Goal: Task Accomplishment & Management: Manage account settings

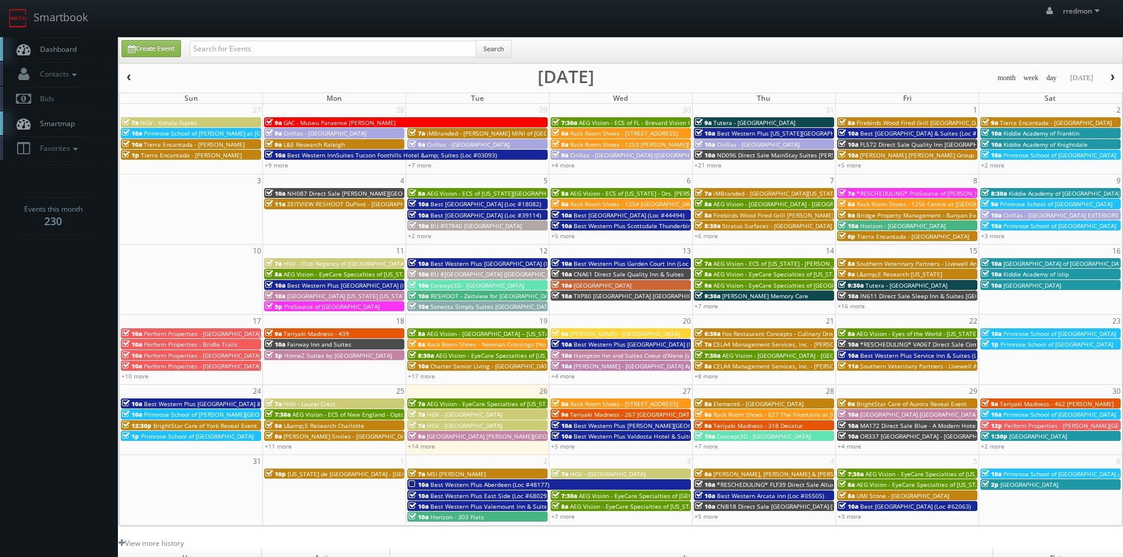
scroll to position [59, 0]
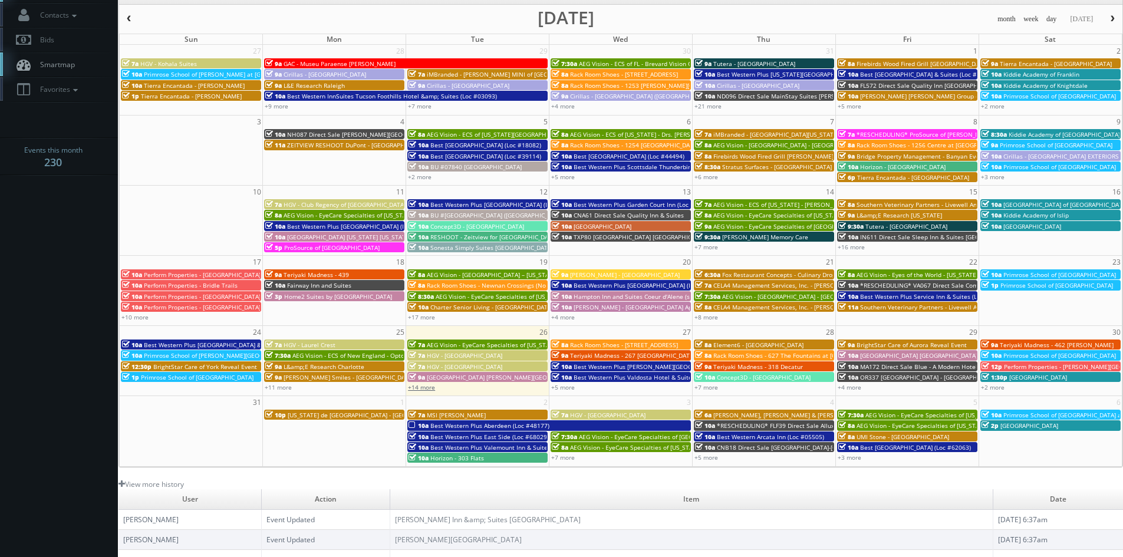
click at [433, 388] on link "+14 more" at bounding box center [421, 387] width 27 height 8
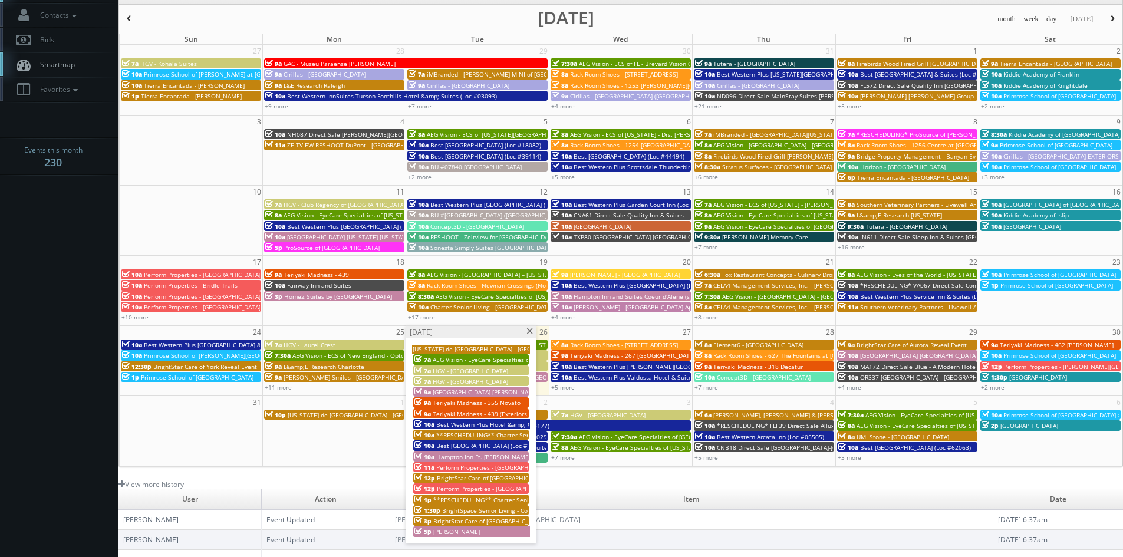
click at [444, 349] on span "[US_STATE] de [GEOGRAPHIC_DATA] - [GEOGRAPHIC_DATA]" at bounding box center [494, 349] width 163 height 8
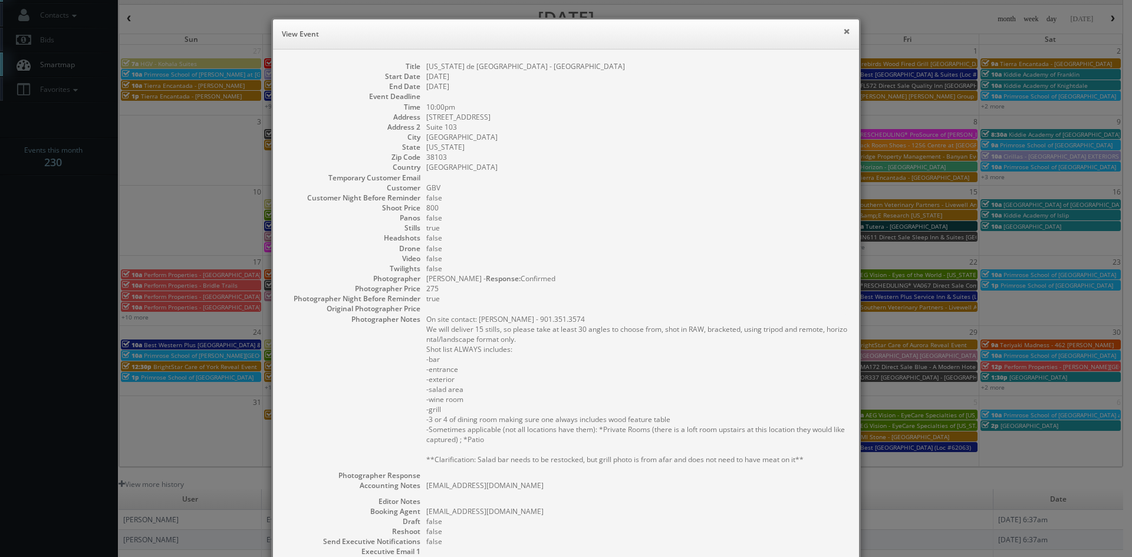
click at [843, 32] on button "×" at bounding box center [846, 31] width 7 height 8
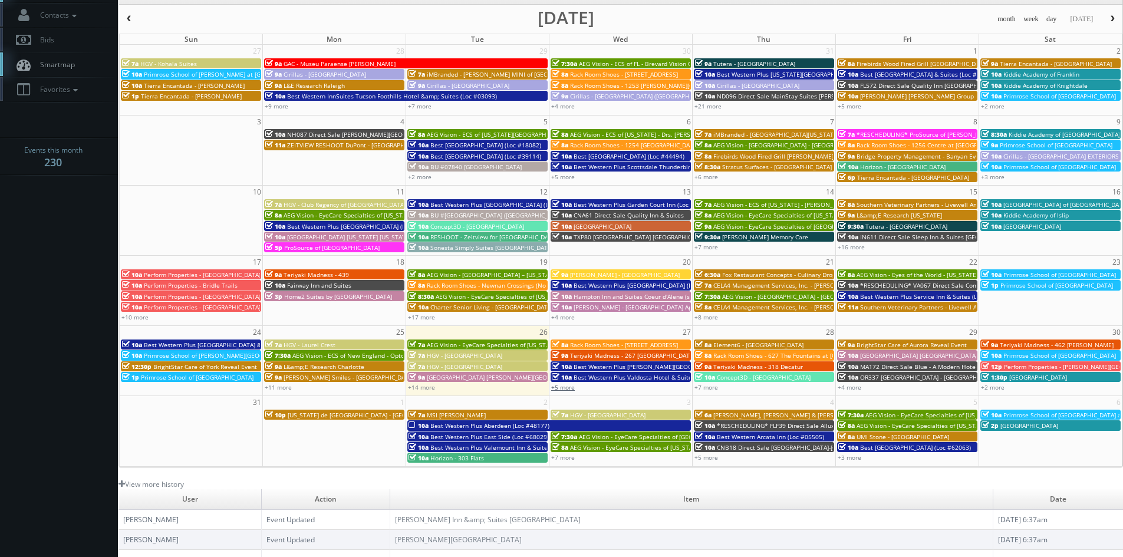
click at [566, 390] on link "+5 more" at bounding box center [563, 387] width 24 height 8
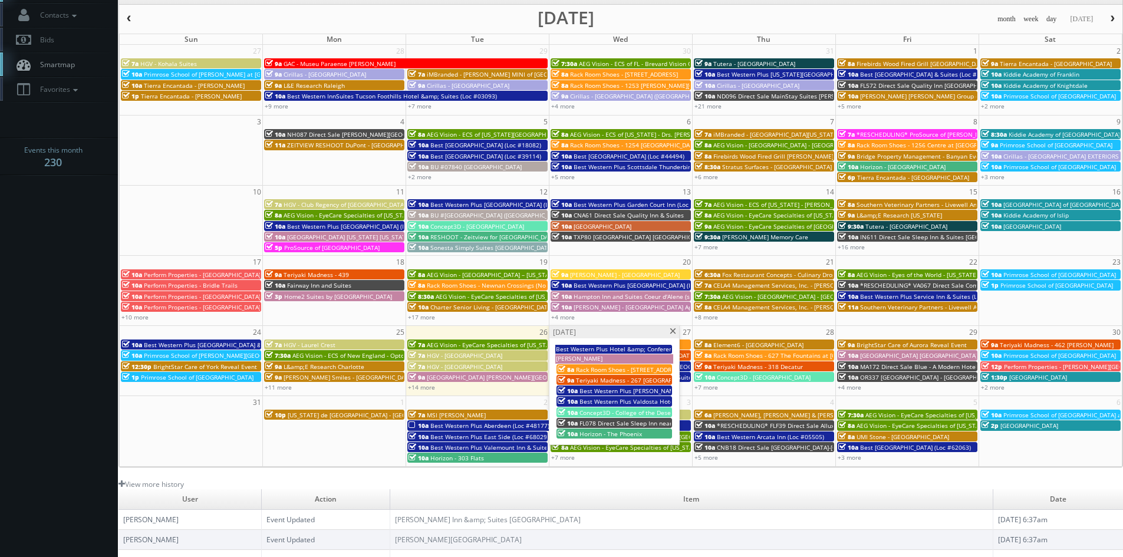
click at [670, 331] on span at bounding box center [673, 331] width 8 height 6
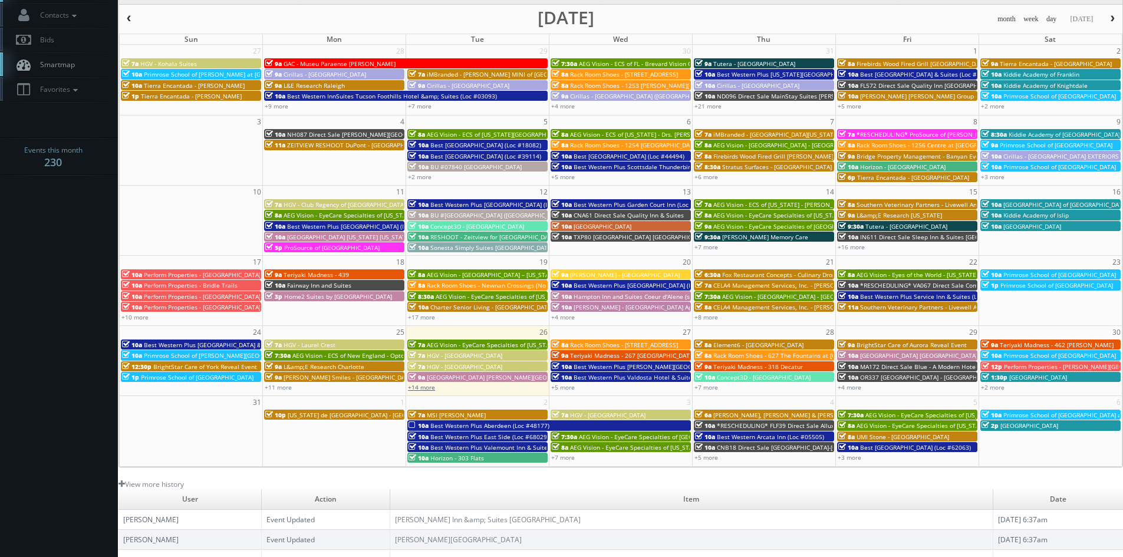
click at [430, 388] on link "+14 more" at bounding box center [421, 387] width 27 height 8
click at [197, 342] on span "Best Western Plus [GEOGRAPHIC_DATA] & Suites (Loc #45093)" at bounding box center [231, 345] width 175 height 8
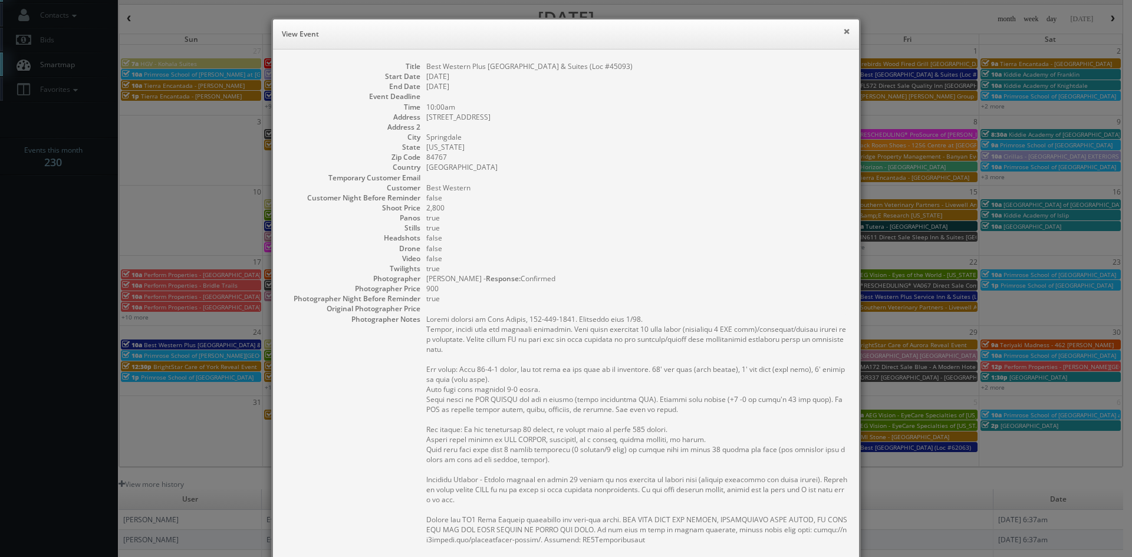
click at [843, 31] on button "×" at bounding box center [846, 31] width 7 height 8
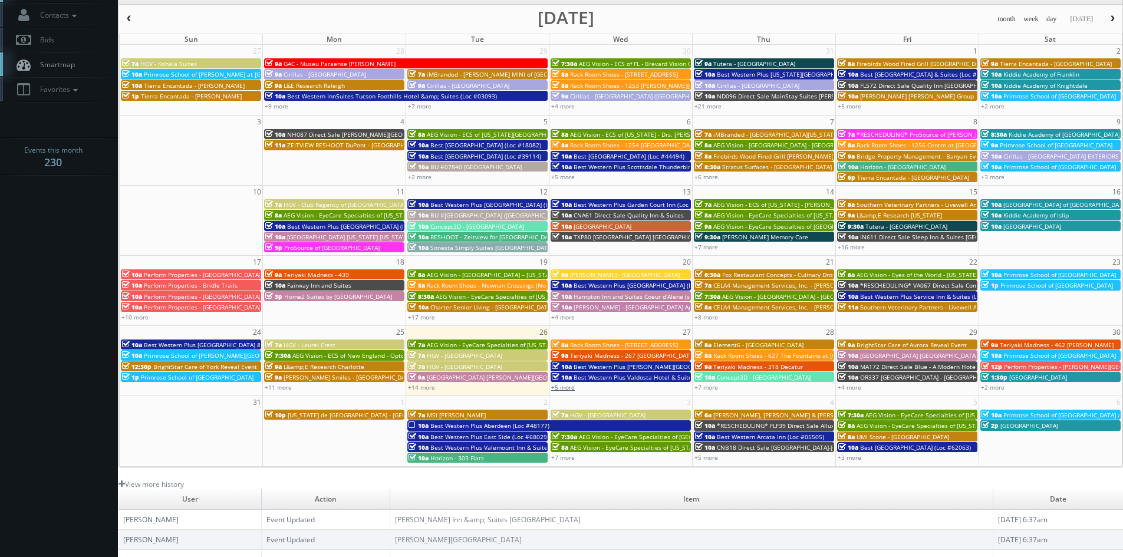
click at [566, 388] on link "+5 more" at bounding box center [563, 387] width 24 height 8
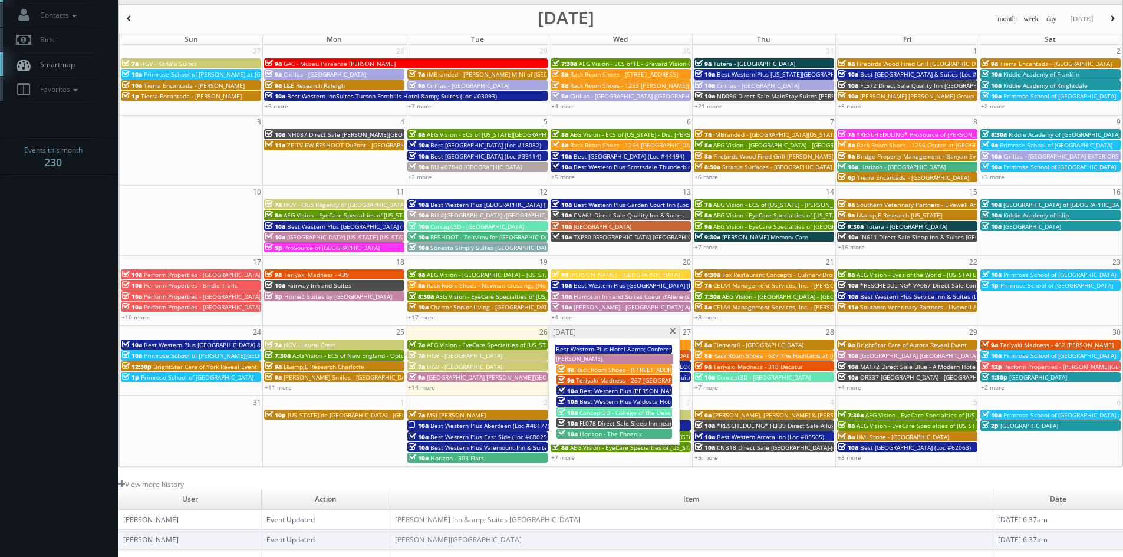
click at [672, 333] on span at bounding box center [673, 331] width 8 height 6
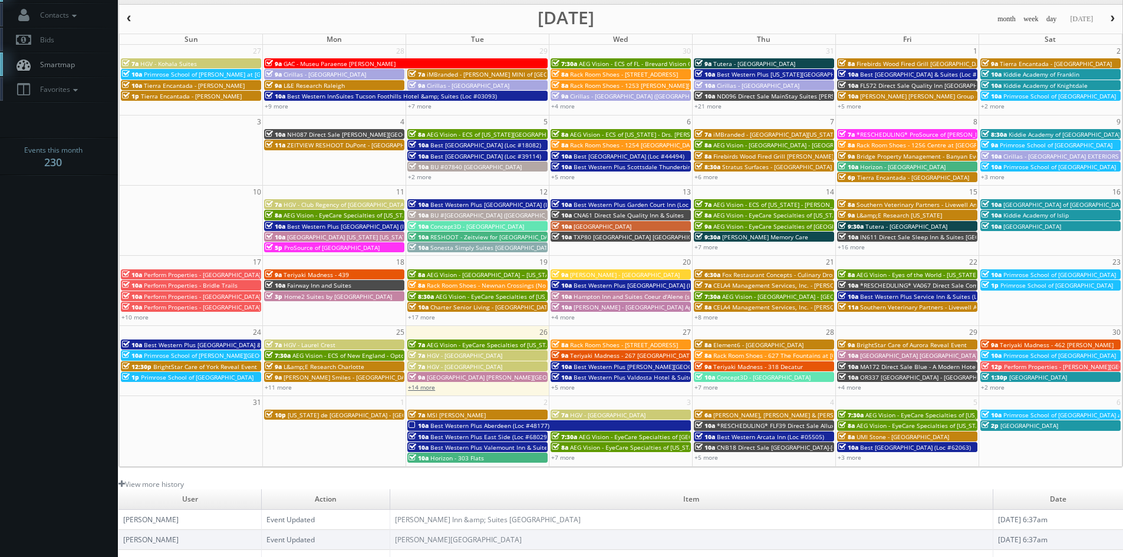
click at [427, 389] on link "+14 more" at bounding box center [421, 387] width 27 height 8
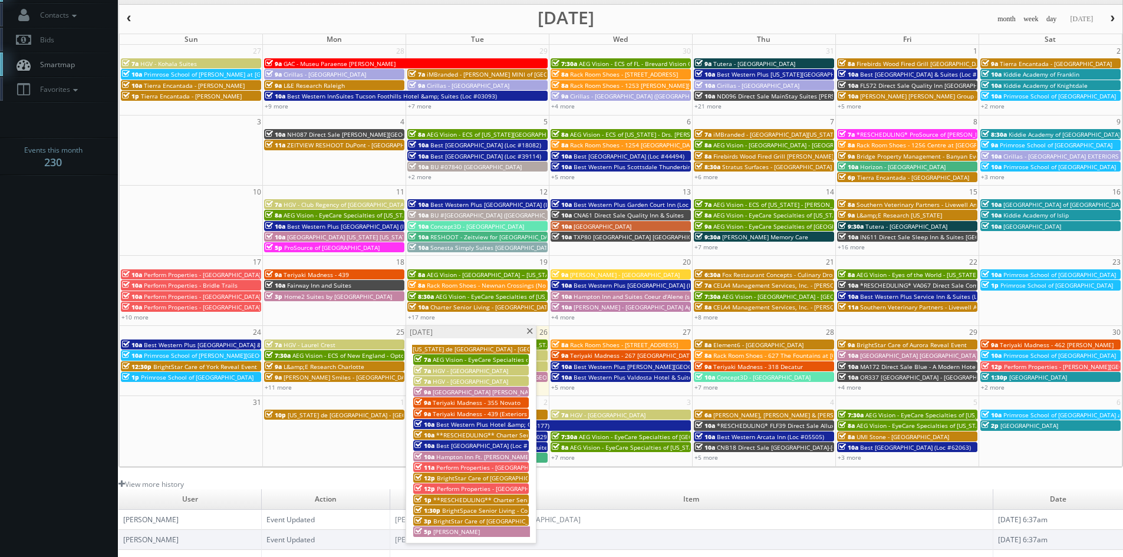
click at [528, 332] on span at bounding box center [530, 331] width 8 height 6
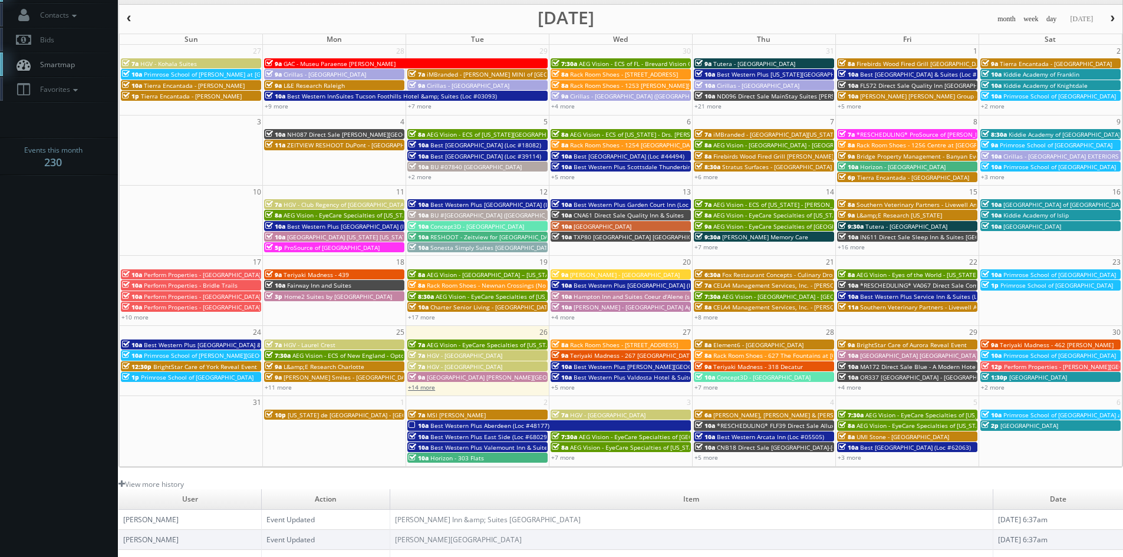
click at [427, 390] on link "+14 more" at bounding box center [421, 387] width 27 height 8
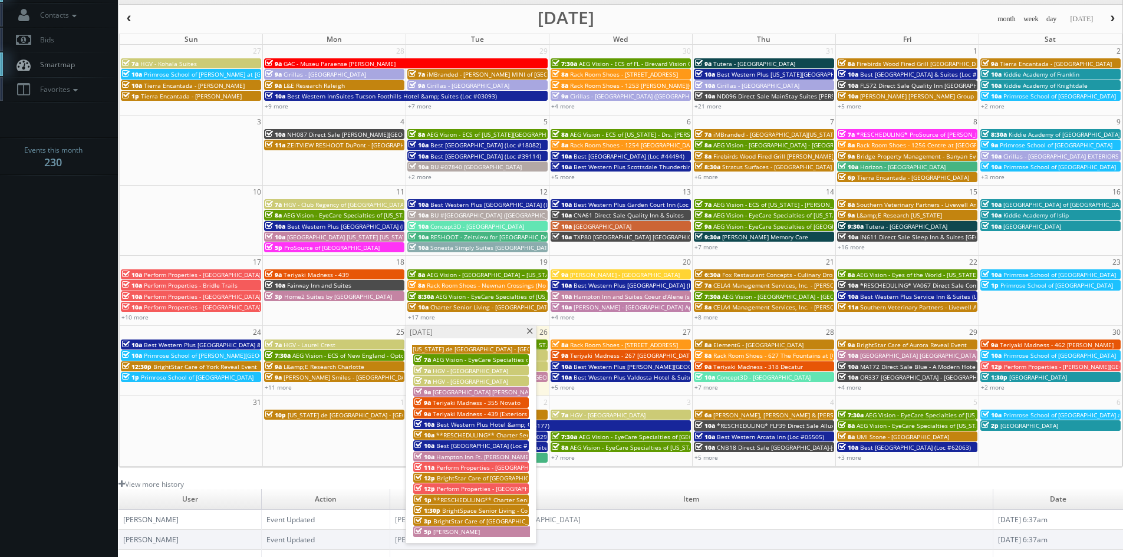
click at [527, 333] on span at bounding box center [530, 331] width 8 height 6
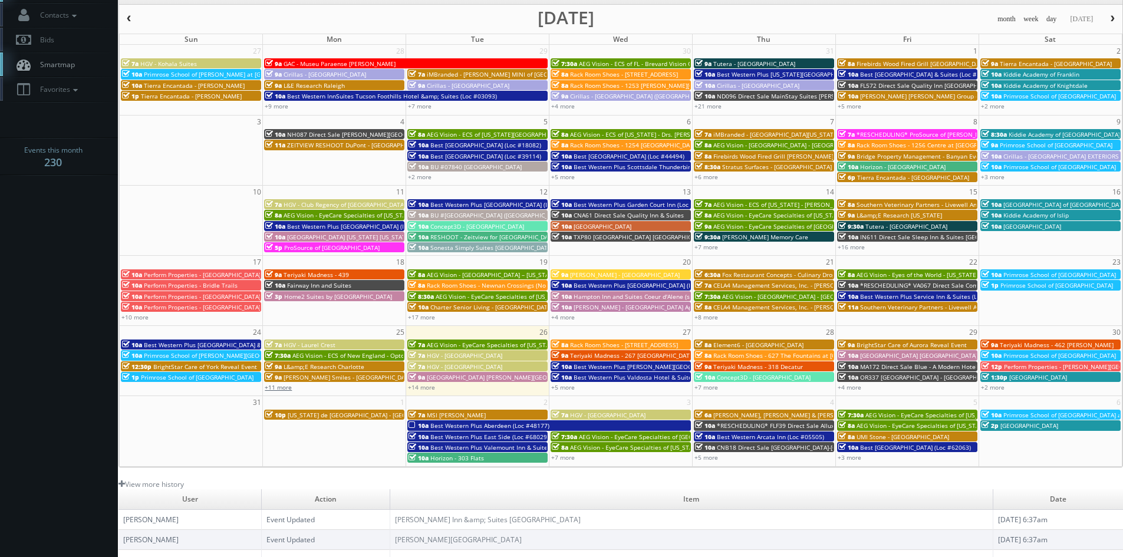
click at [276, 384] on link "+11 more" at bounding box center [278, 387] width 27 height 8
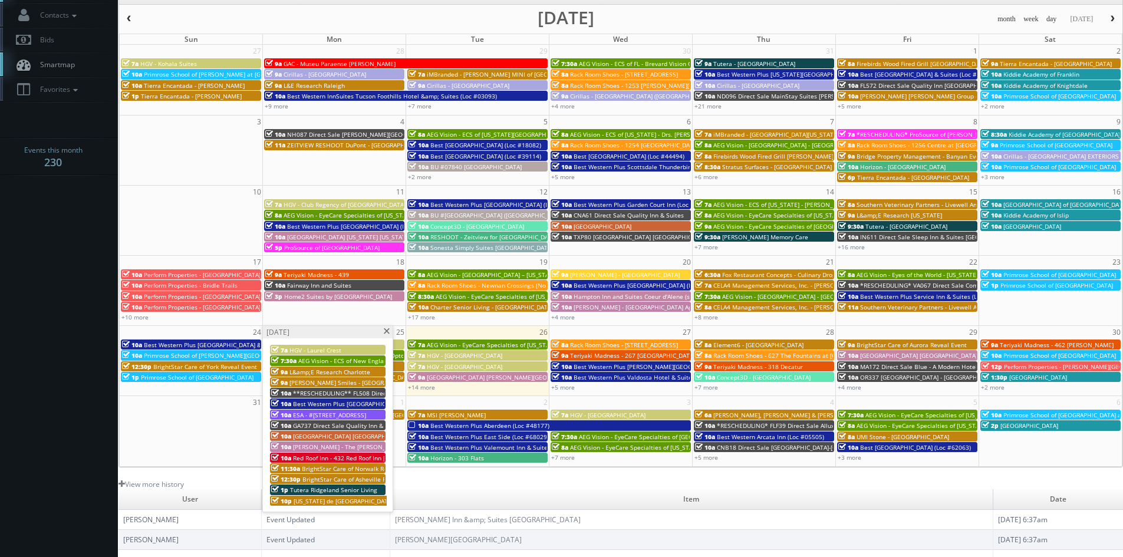
click at [388, 334] on span at bounding box center [386, 331] width 8 height 6
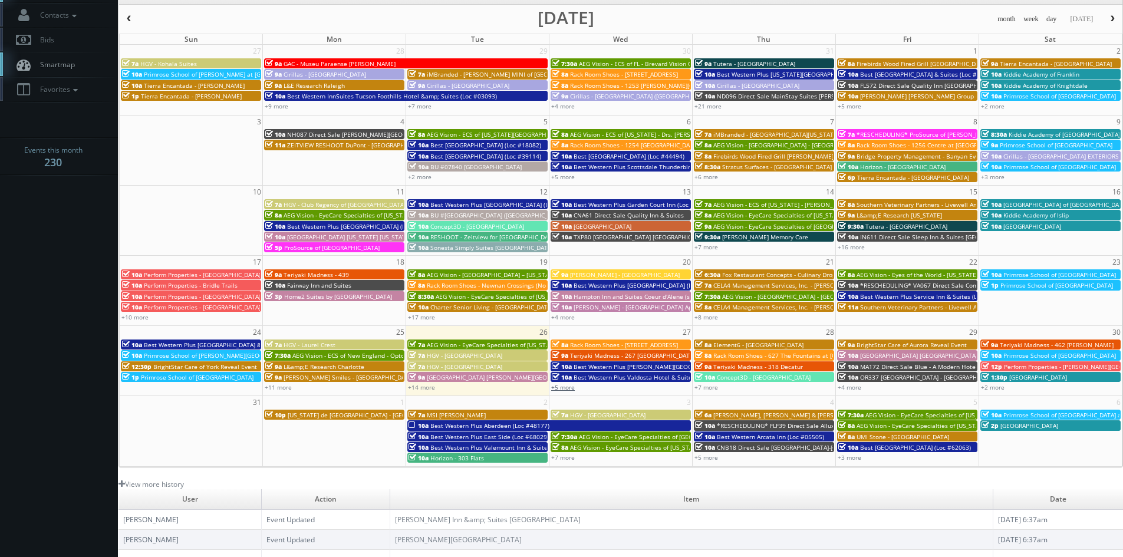
click at [565, 388] on link "+5 more" at bounding box center [563, 387] width 24 height 8
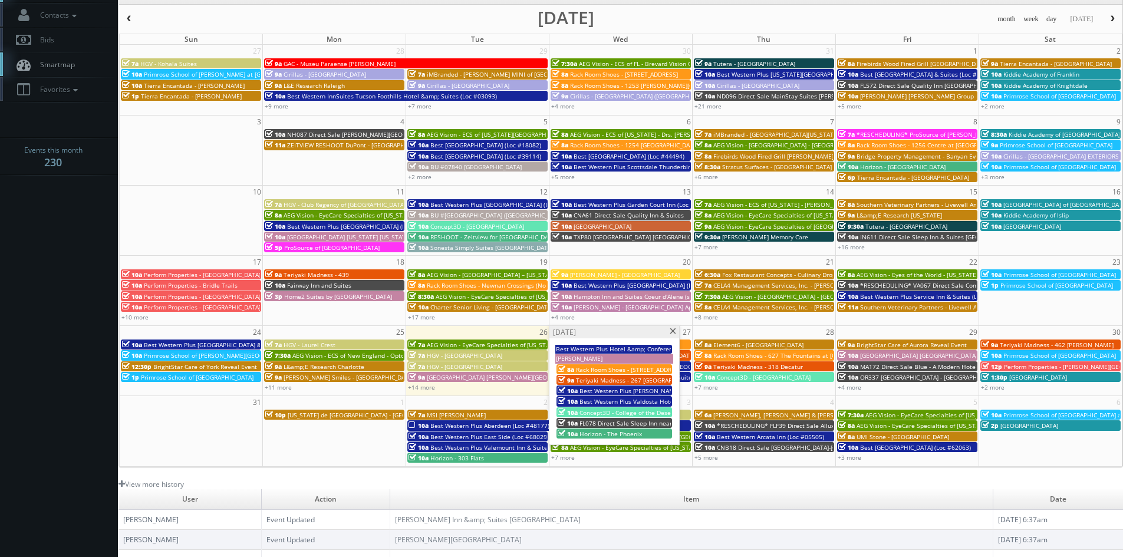
click at [675, 334] on span at bounding box center [673, 331] width 8 height 6
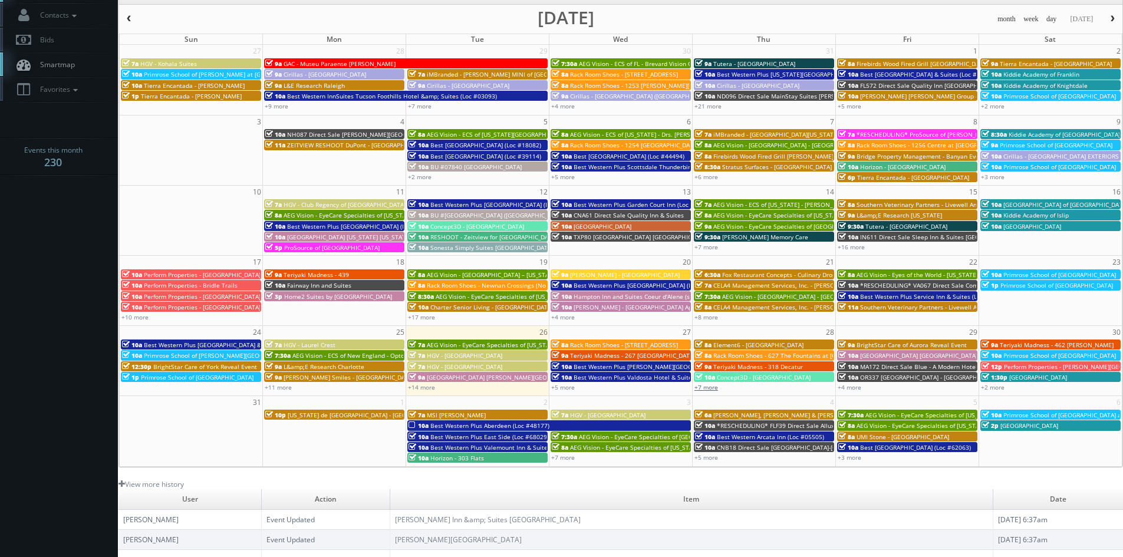
click at [709, 388] on link "+7 more" at bounding box center [706, 387] width 24 height 8
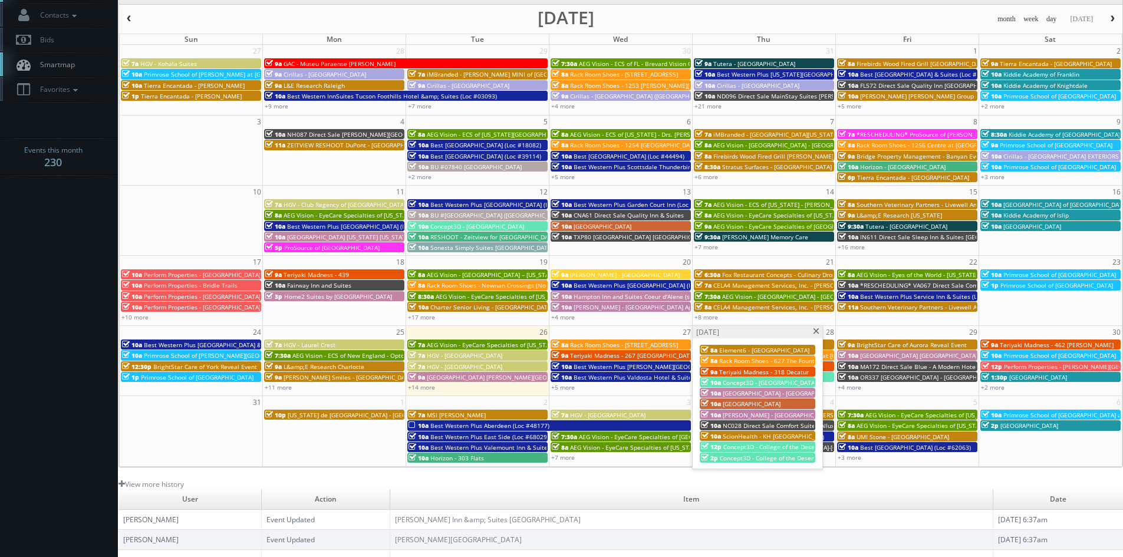
click at [813, 332] on span at bounding box center [816, 331] width 8 height 6
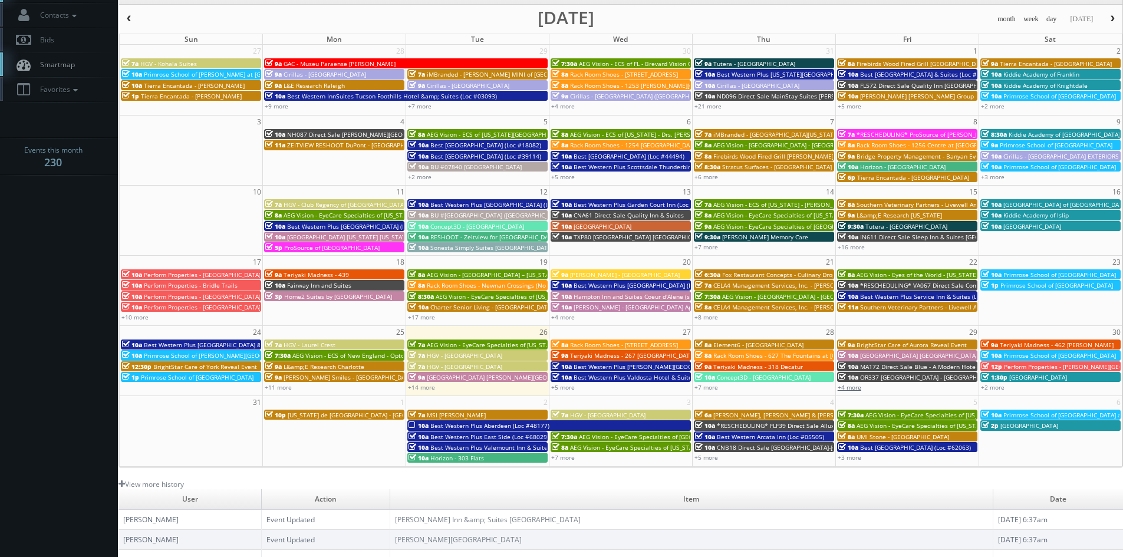
click at [855, 389] on link "+4 more" at bounding box center [849, 387] width 24 height 8
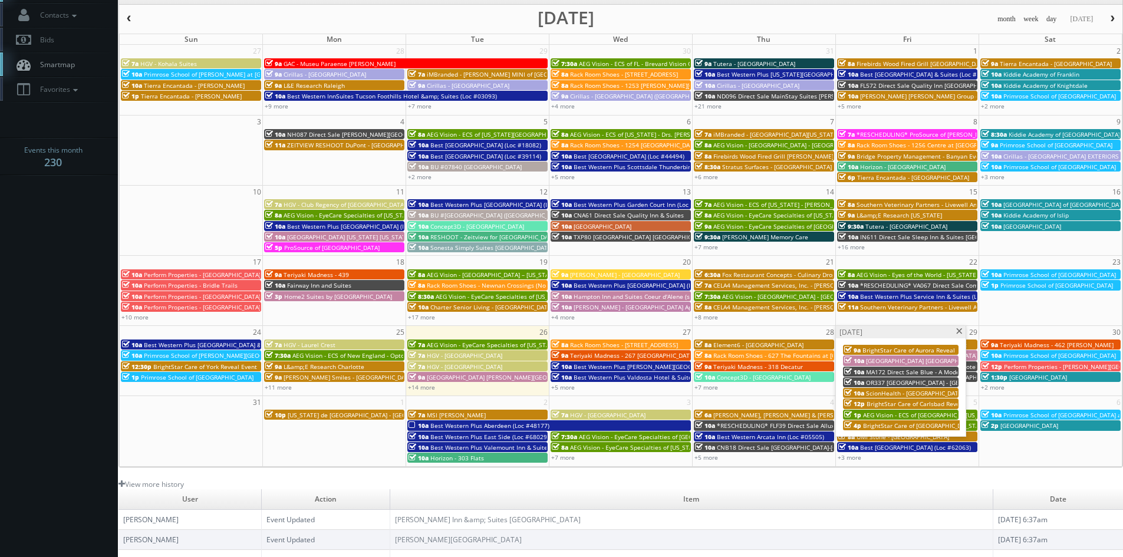
click at [958, 332] on span at bounding box center [959, 331] width 8 height 6
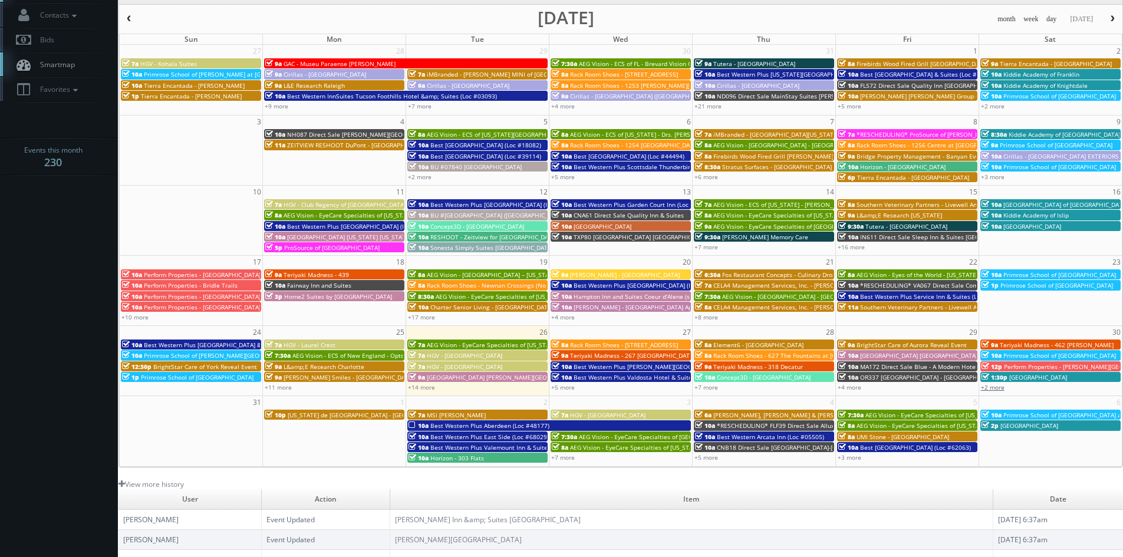
click at [998, 387] on link "+2 more" at bounding box center [993, 387] width 24 height 8
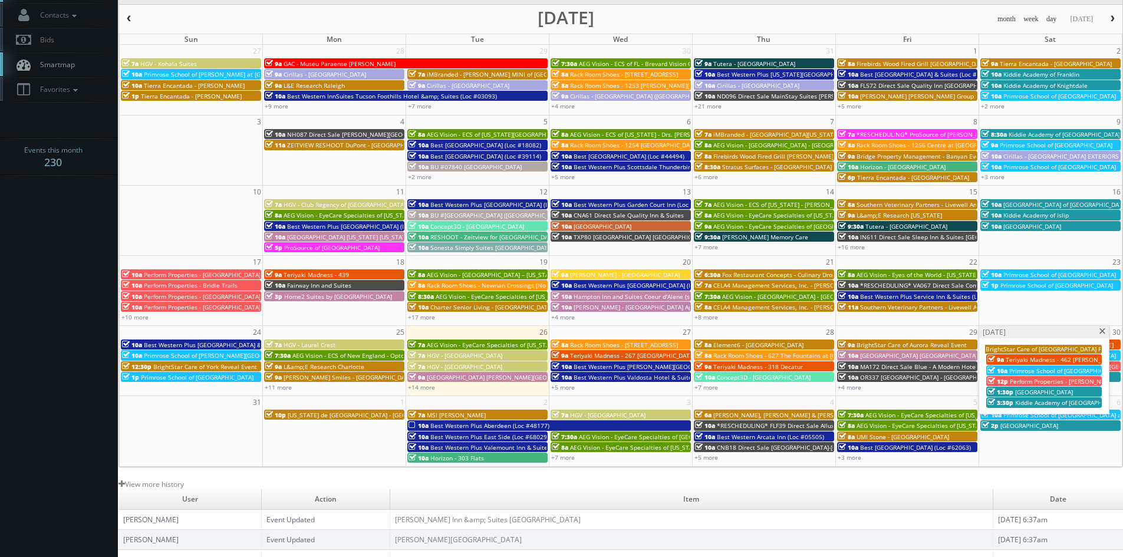
click at [1103, 332] on span at bounding box center [1103, 331] width 8 height 6
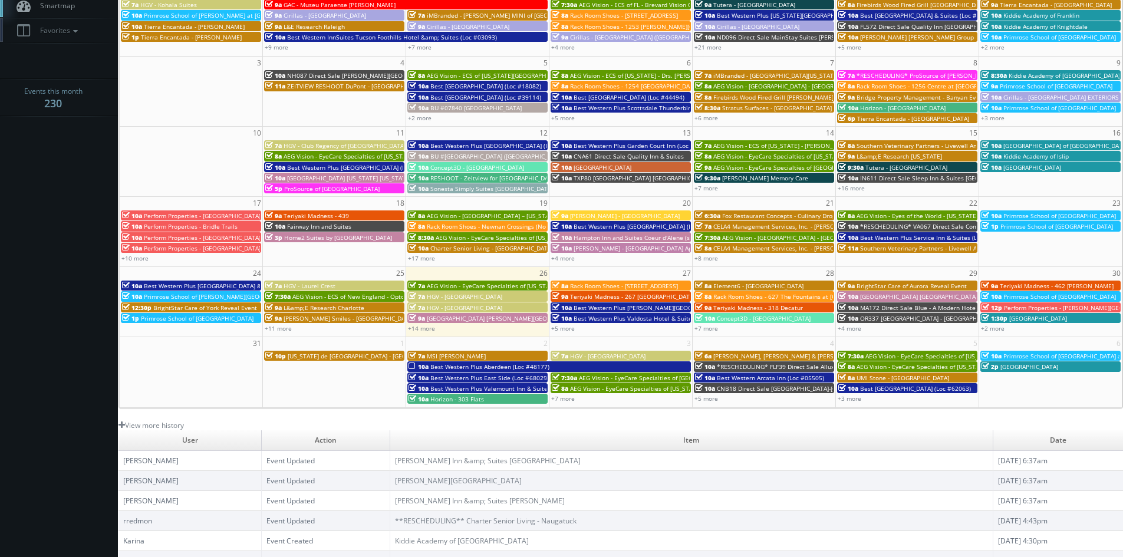
scroll to position [177, 0]
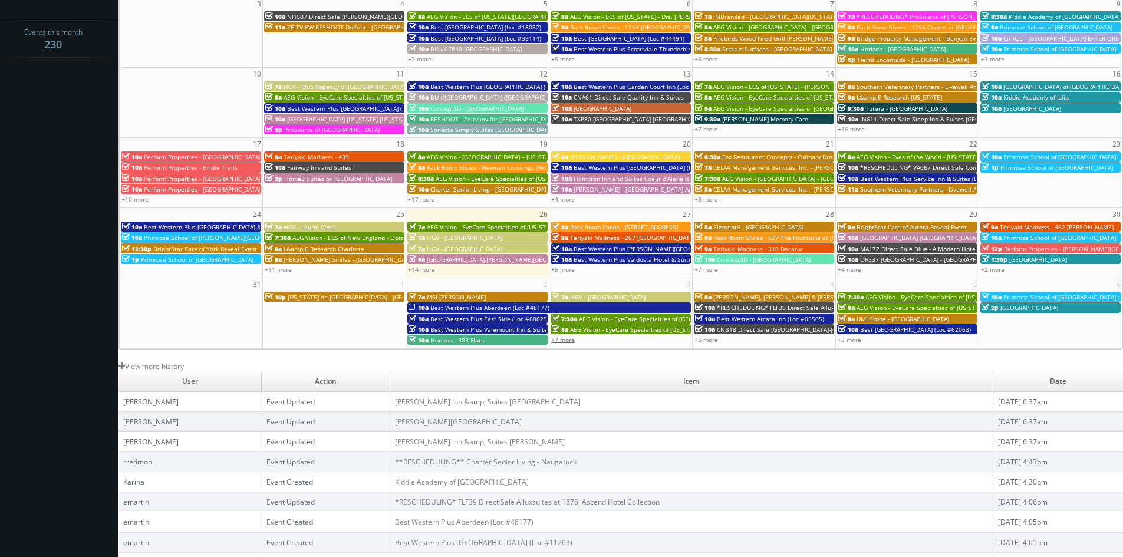
click at [567, 338] on link "+7 more" at bounding box center [563, 339] width 24 height 8
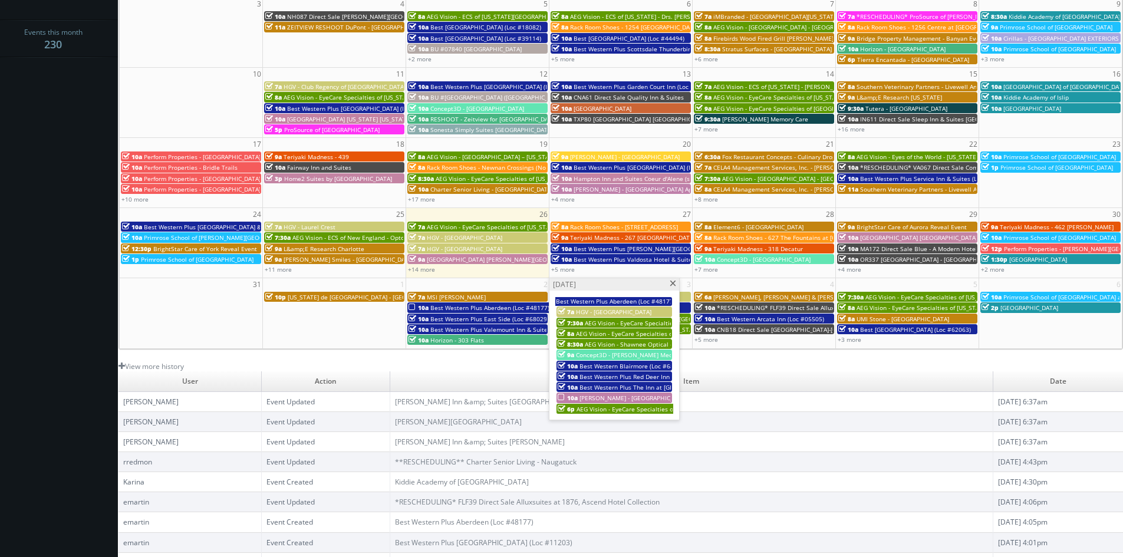
scroll to position [212, 0]
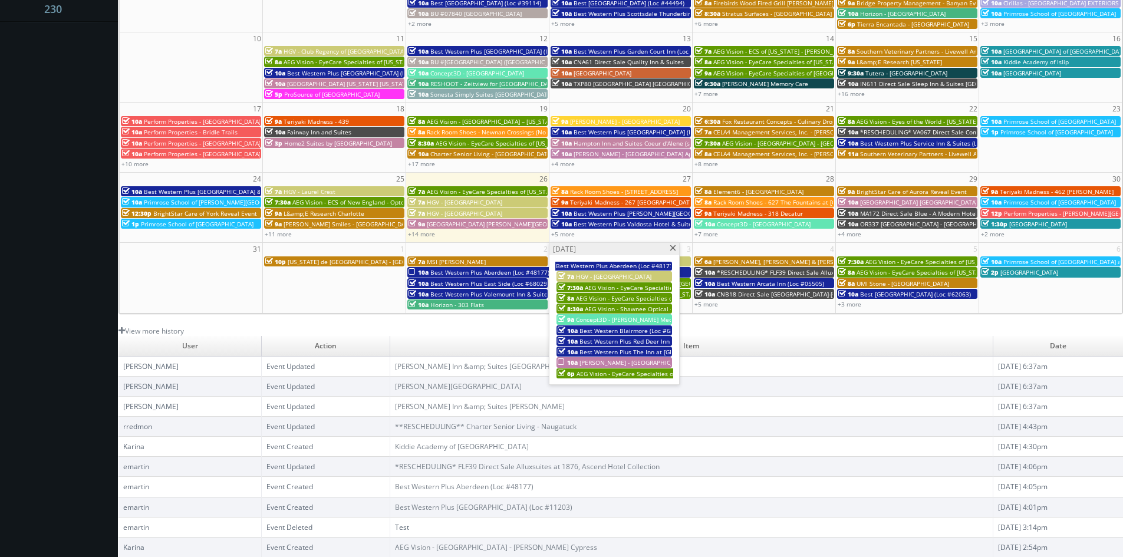
click at [673, 248] on span at bounding box center [673, 248] width 8 height 6
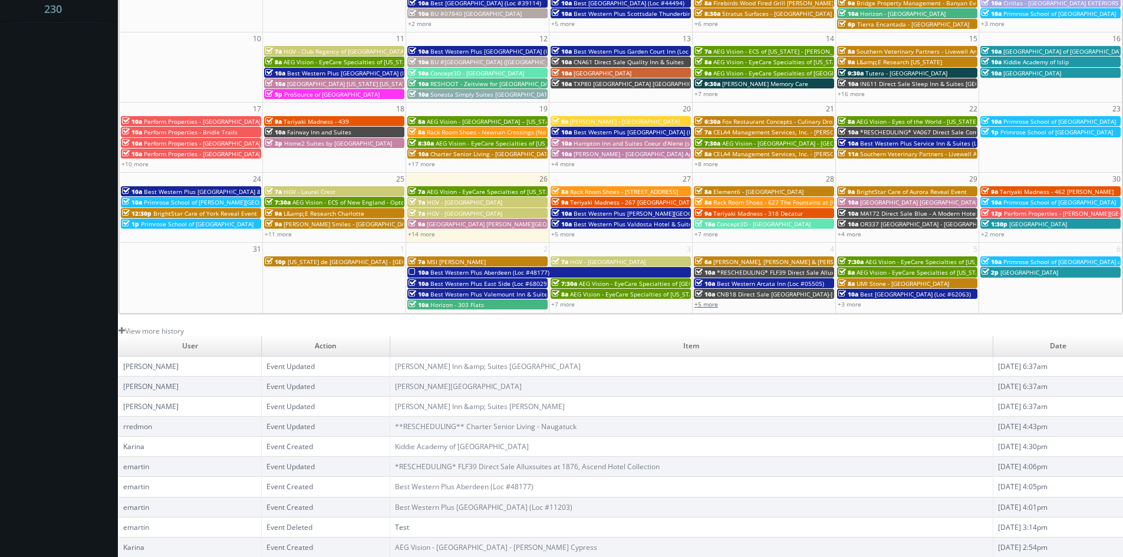
click at [716, 305] on link "+5 more" at bounding box center [706, 304] width 24 height 8
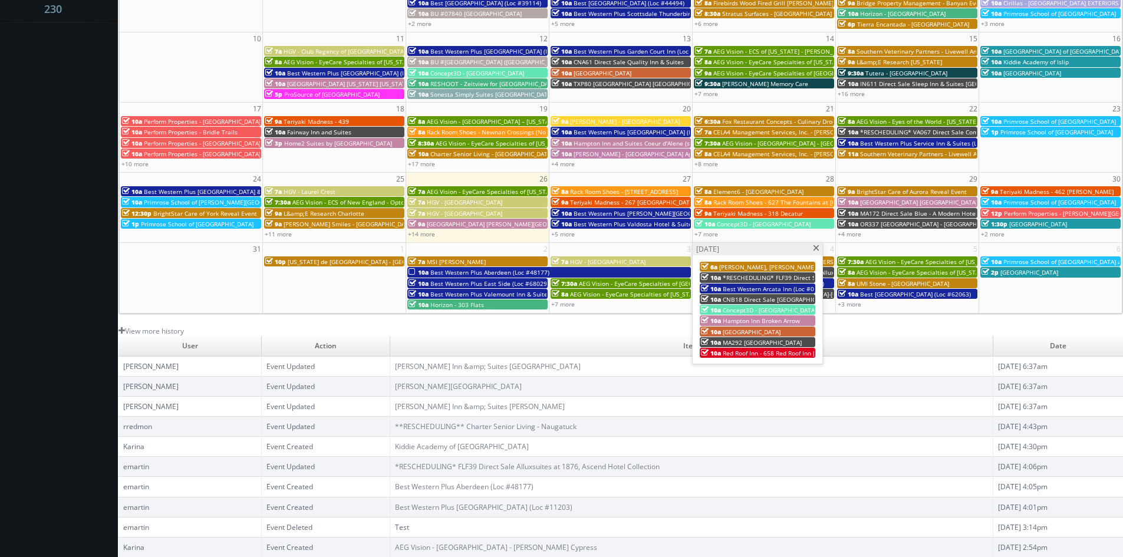
click at [812, 246] on span at bounding box center [816, 248] width 8 height 6
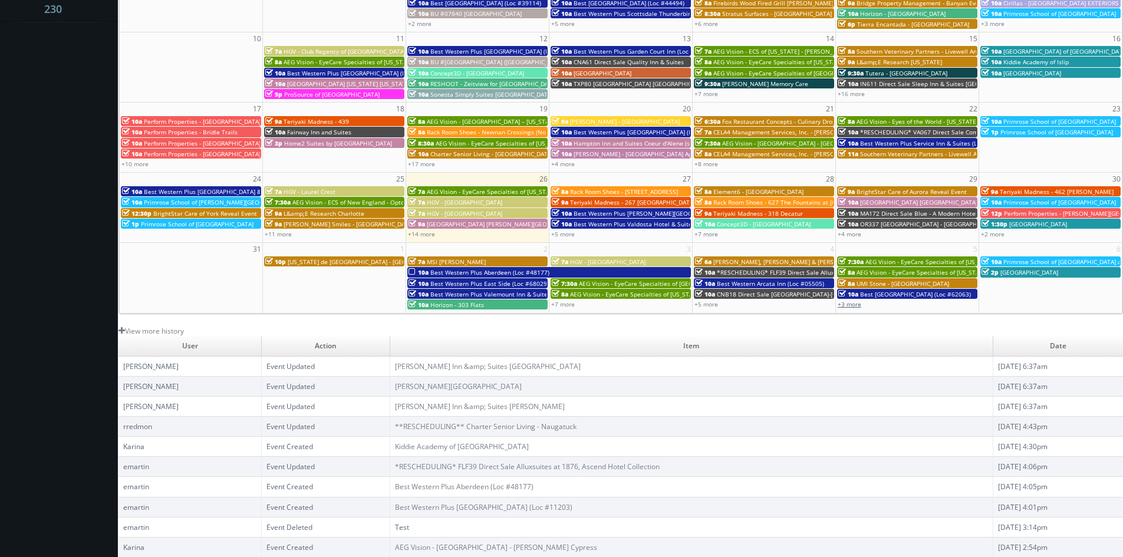
click at [852, 307] on link "+3 more" at bounding box center [849, 304] width 24 height 8
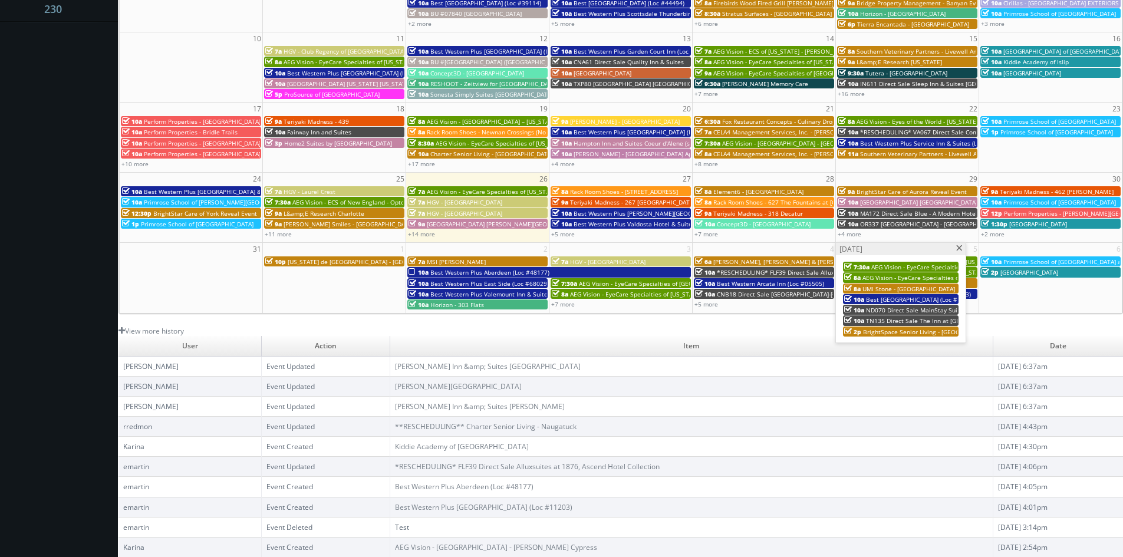
click at [957, 249] on span at bounding box center [959, 248] width 8 height 6
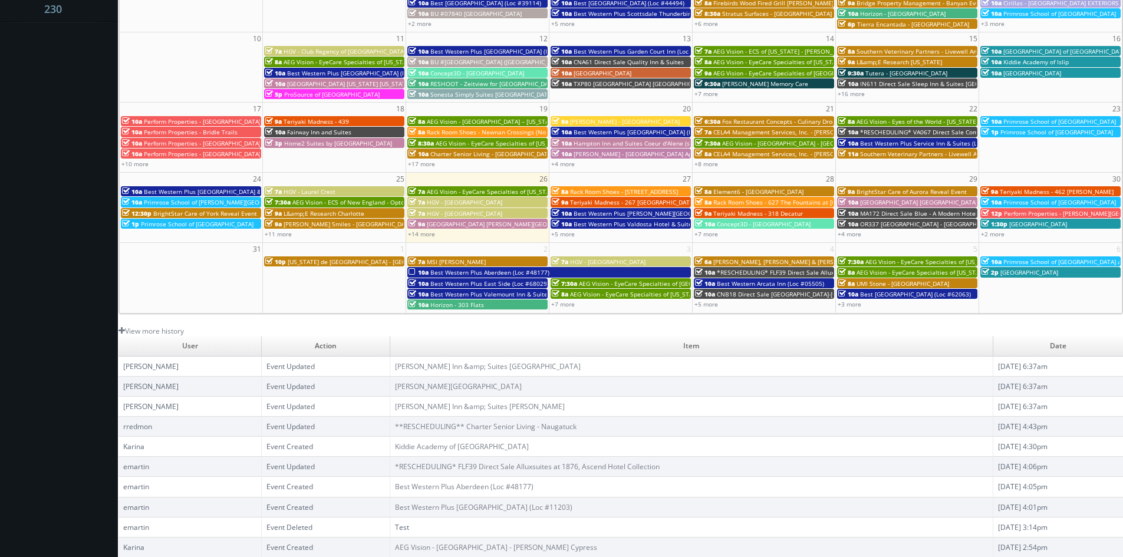
scroll to position [0, 0]
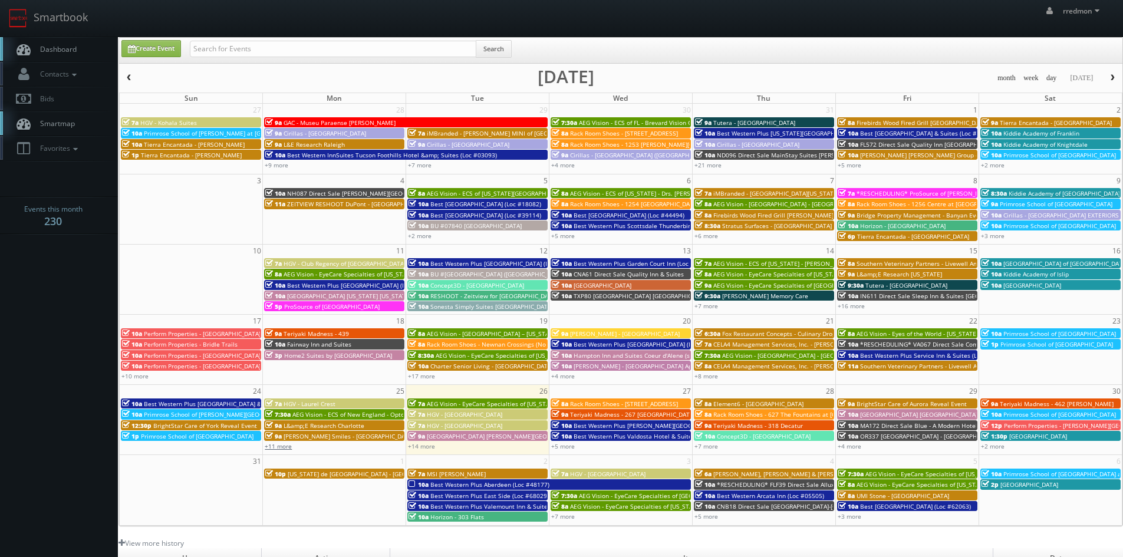
click at [286, 447] on link "+11 more" at bounding box center [278, 446] width 27 height 8
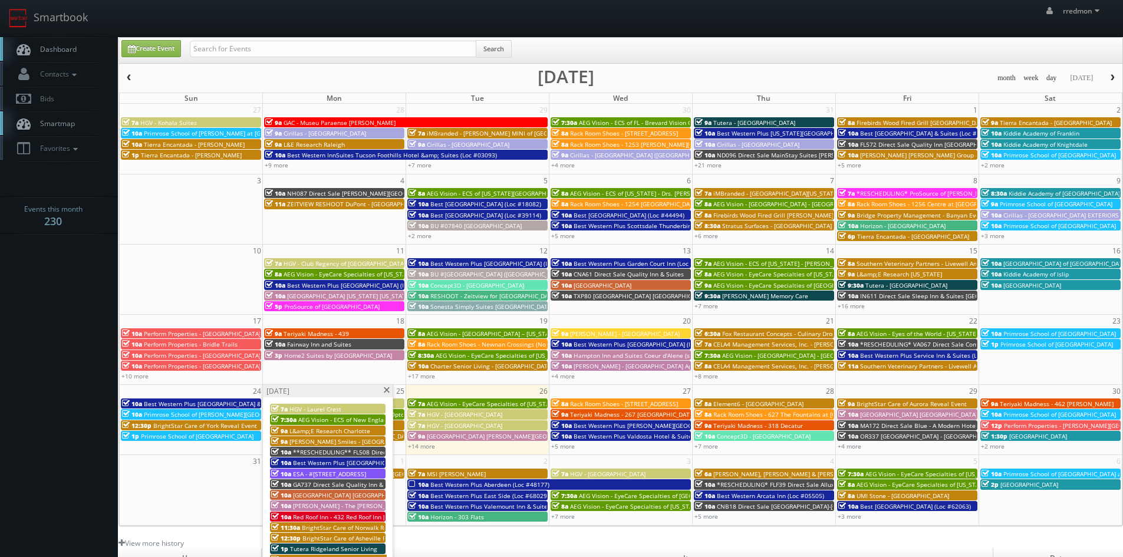
scroll to position [59, 0]
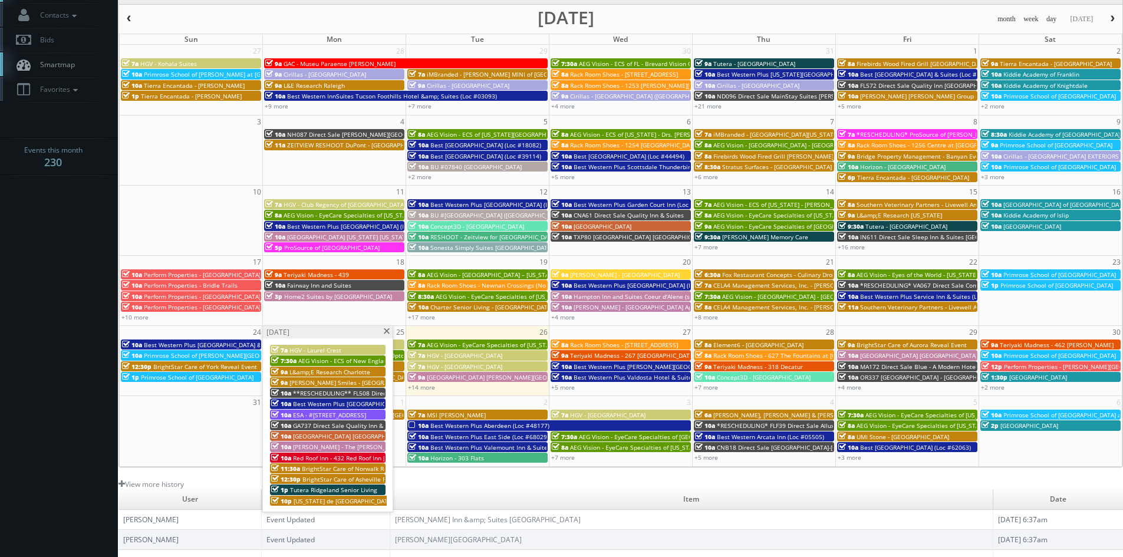
click at [387, 331] on span at bounding box center [386, 331] width 8 height 6
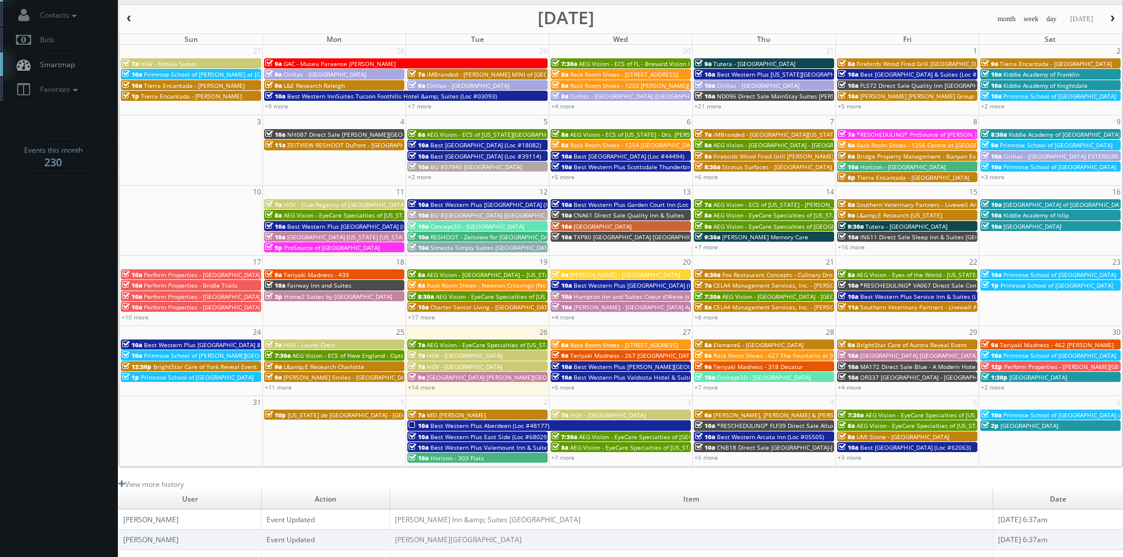
click at [1108, 23] on button "button" at bounding box center [1112, 19] width 20 height 15
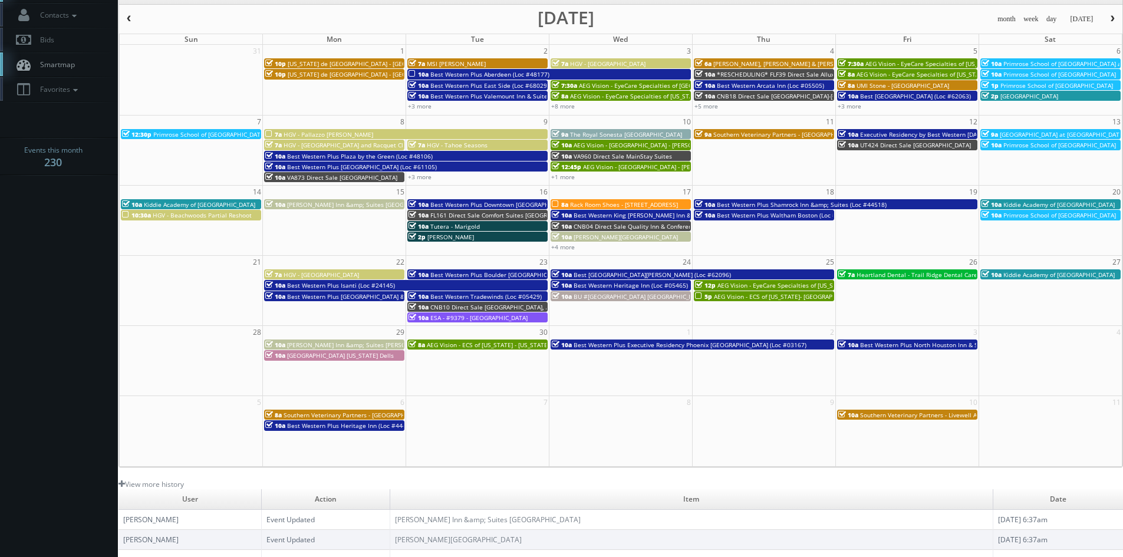
scroll to position [0, 0]
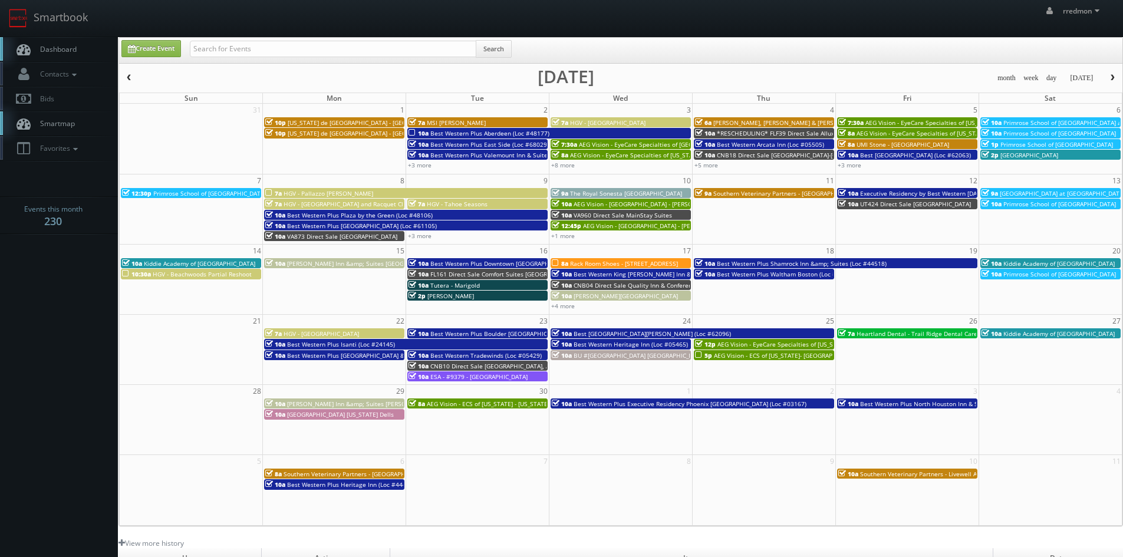
click at [134, 77] on button "button" at bounding box center [129, 78] width 20 height 15
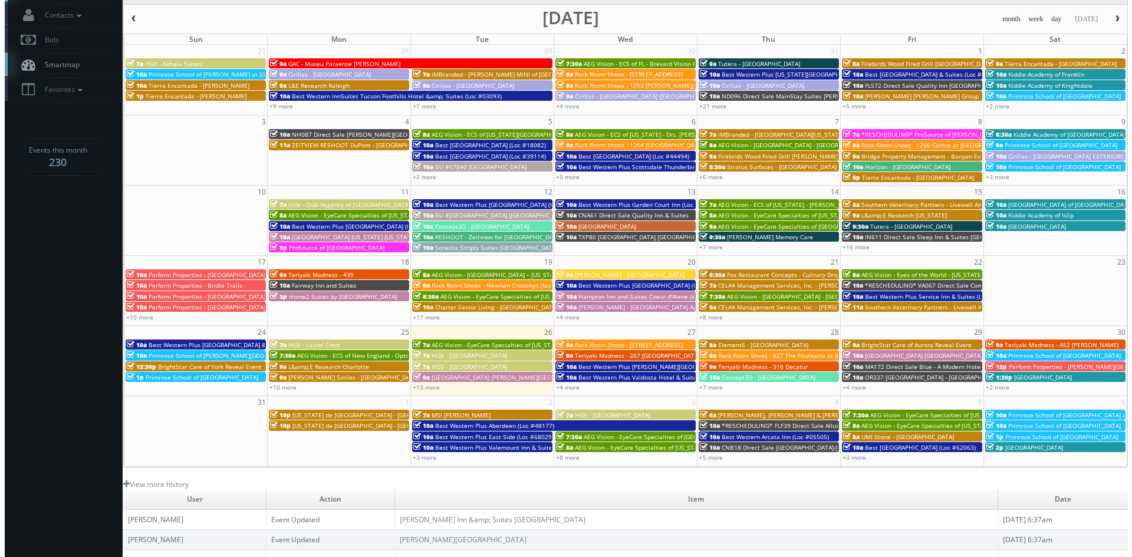
scroll to position [118, 0]
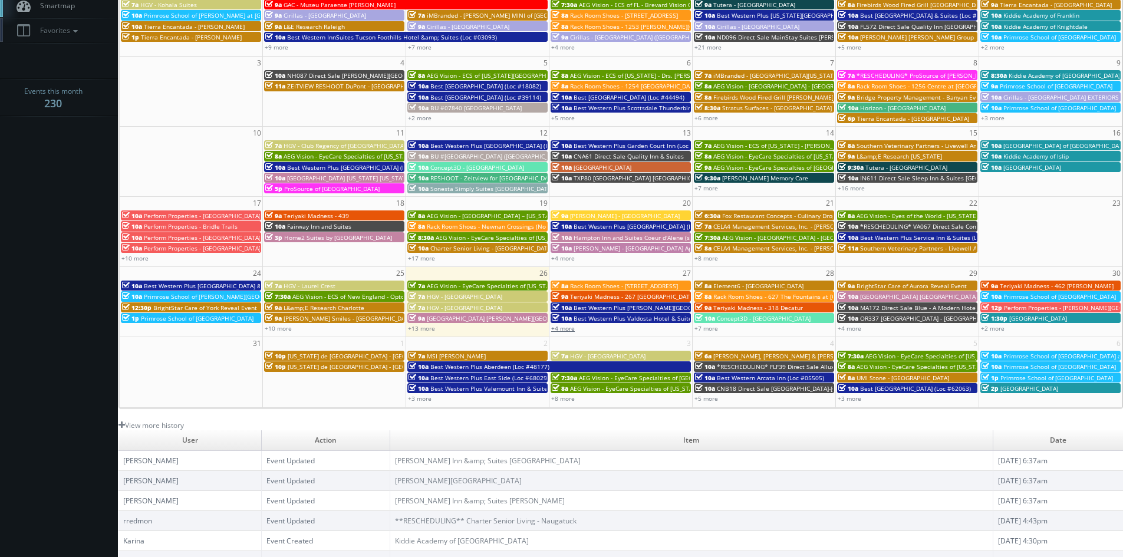
click at [569, 329] on link "+4 more" at bounding box center [563, 328] width 24 height 8
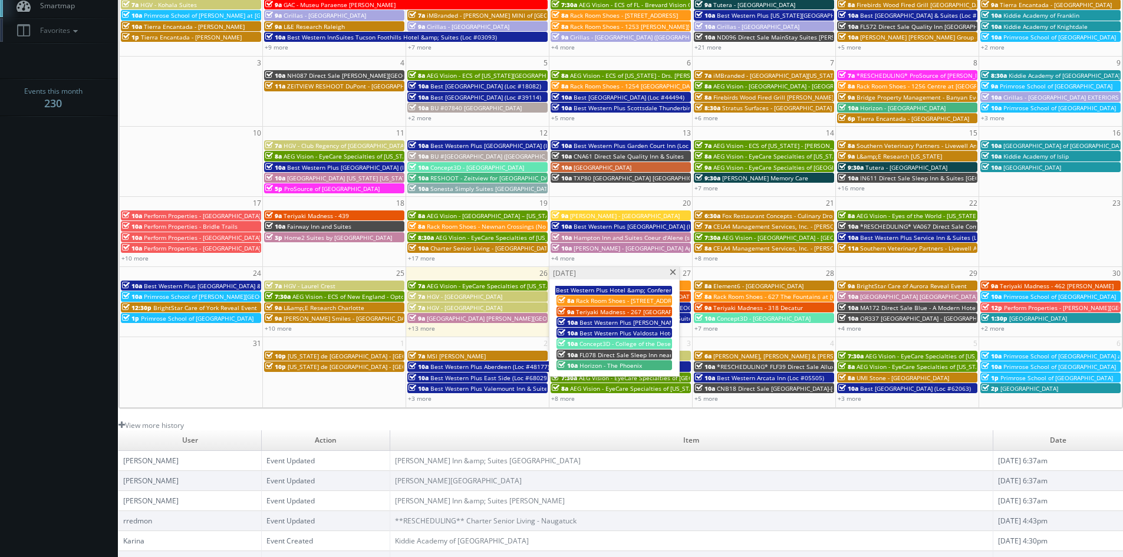
click at [671, 273] on span at bounding box center [673, 272] width 8 height 6
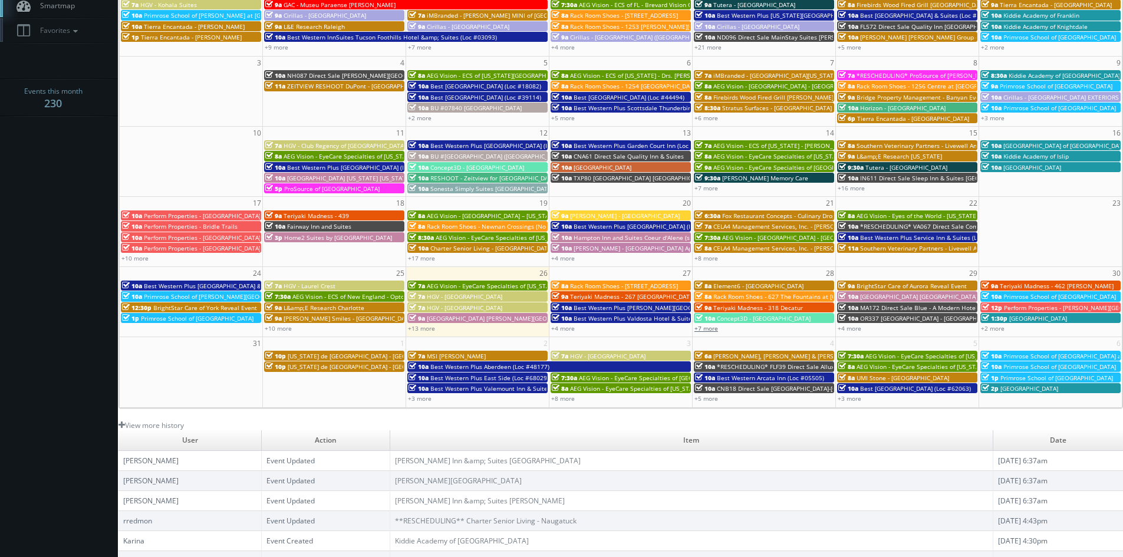
click at [705, 328] on link "+7 more" at bounding box center [706, 328] width 24 height 8
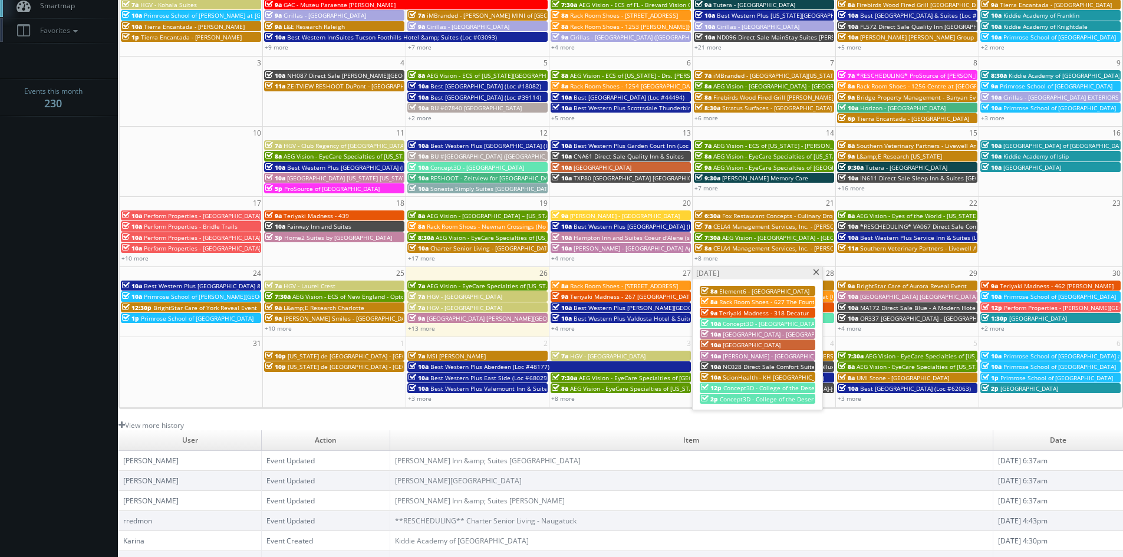
click at [815, 273] on span at bounding box center [816, 272] width 8 height 6
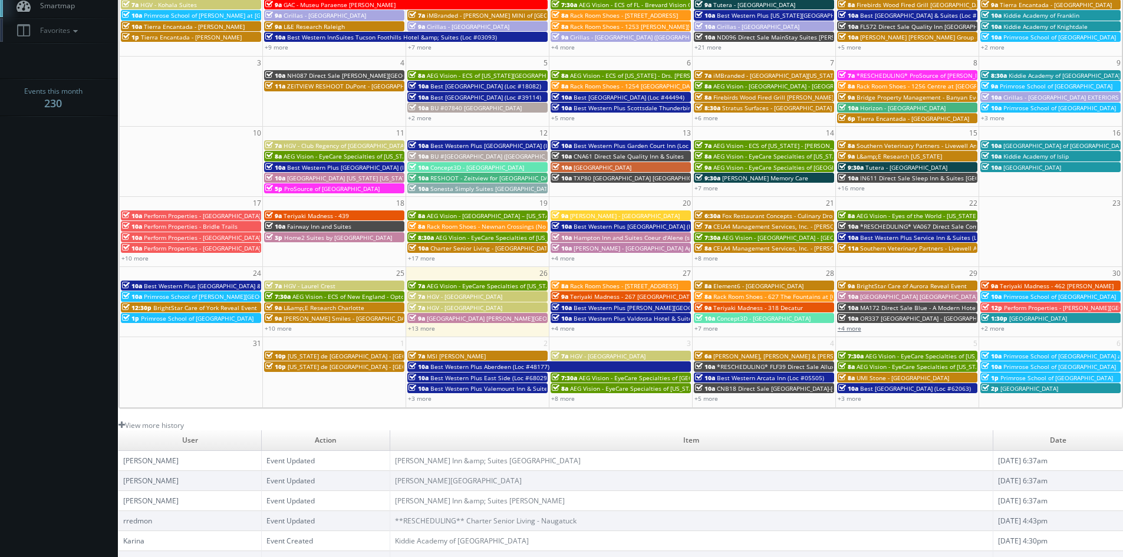
click at [853, 328] on link "+4 more" at bounding box center [849, 328] width 24 height 8
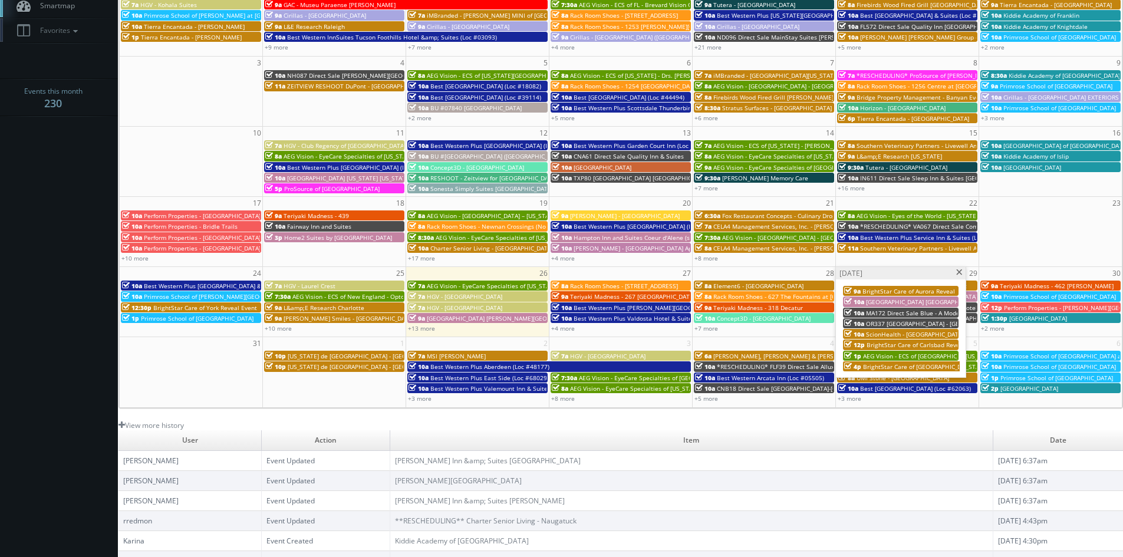
click at [959, 272] on span at bounding box center [959, 272] width 8 height 6
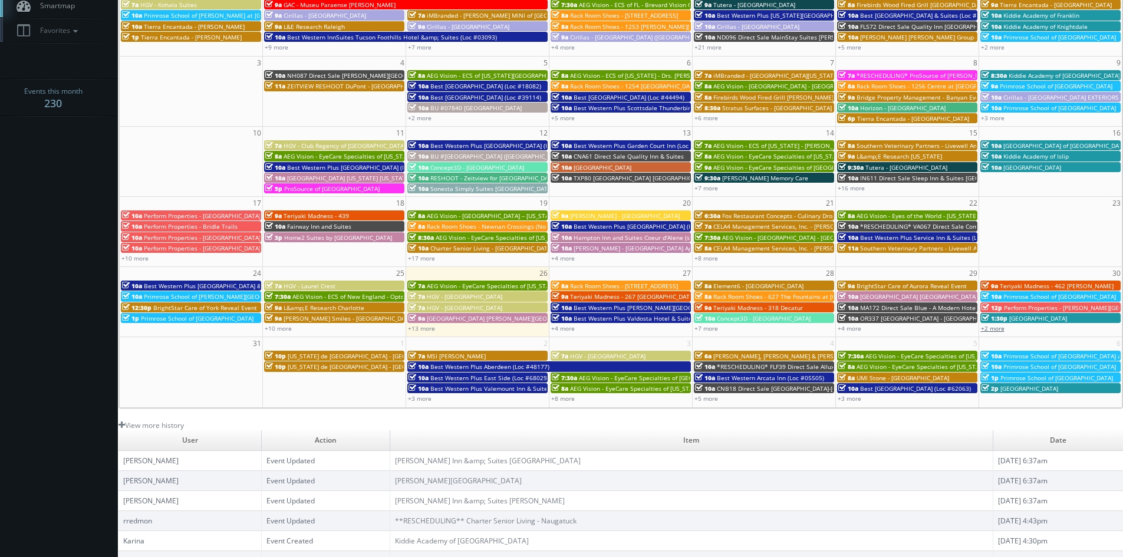
click at [994, 330] on link "+2 more" at bounding box center [993, 328] width 24 height 8
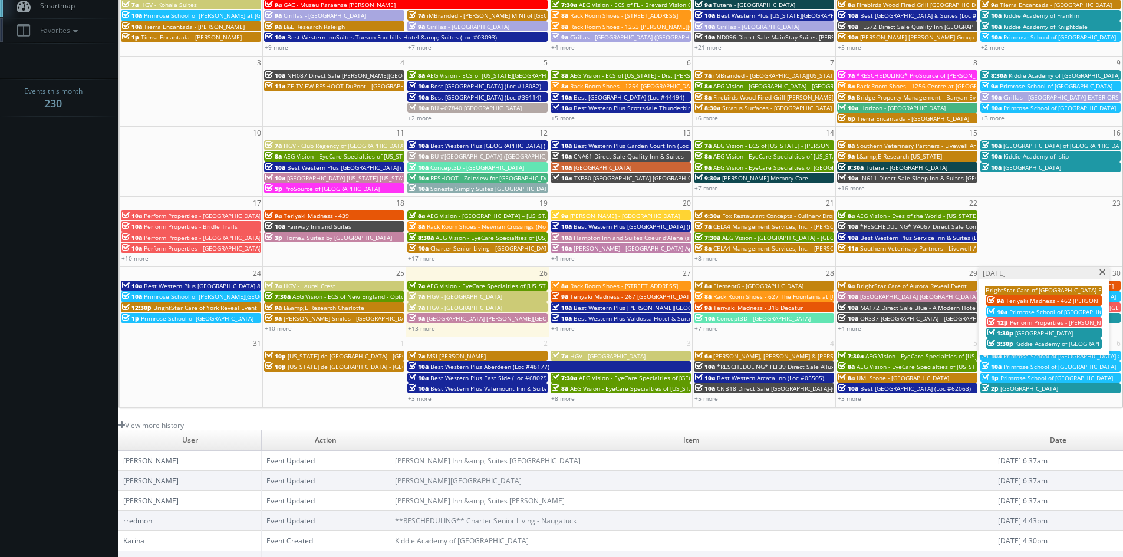
click at [1103, 272] on span at bounding box center [1103, 272] width 8 height 6
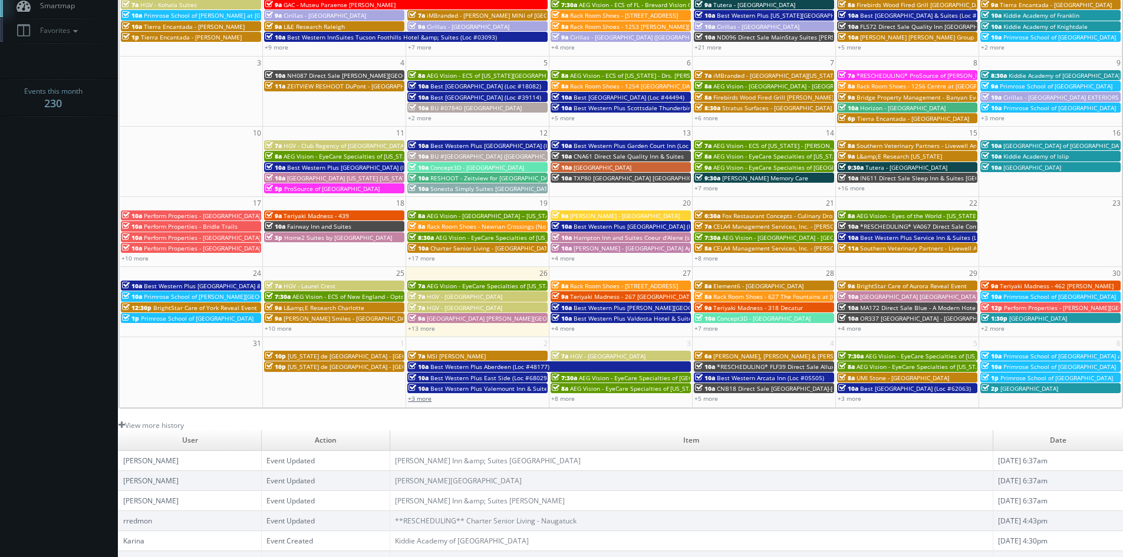
click at [423, 399] on link "+3 more" at bounding box center [420, 398] width 24 height 8
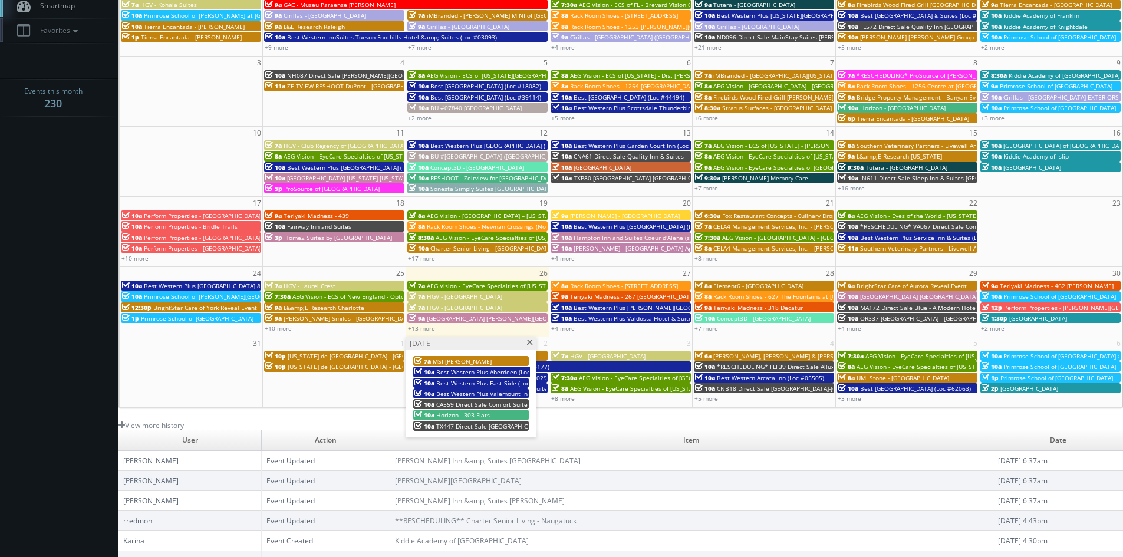
click at [526, 344] on span at bounding box center [530, 342] width 8 height 6
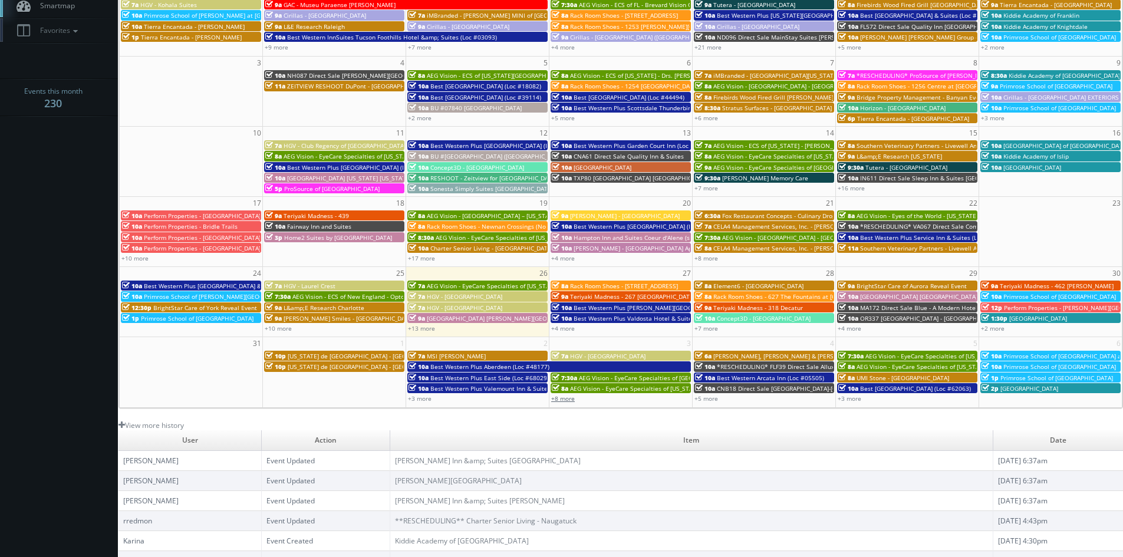
click at [556, 397] on link "+8 more" at bounding box center [563, 398] width 24 height 8
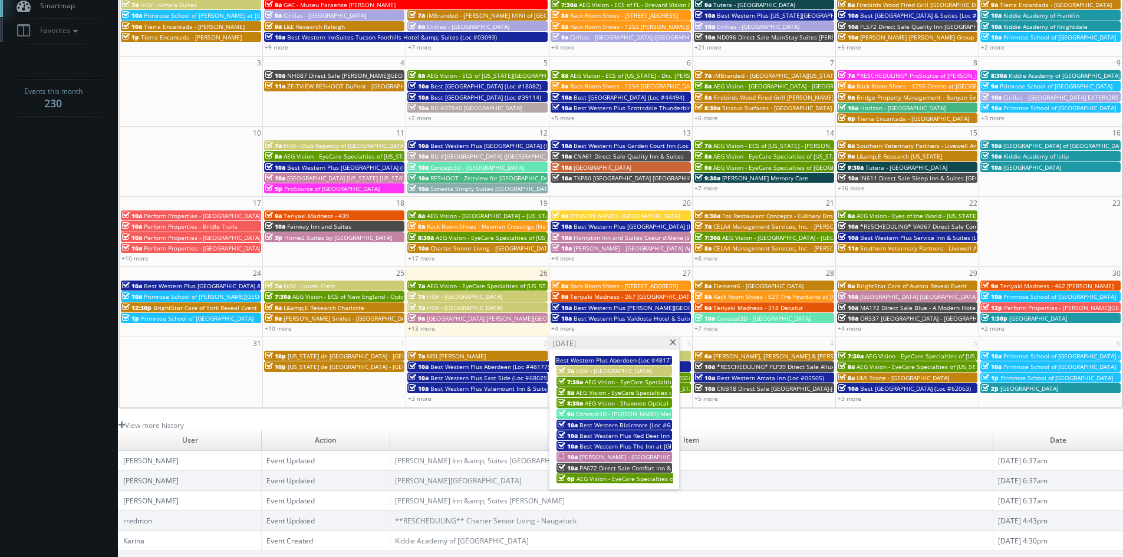
click at [636, 455] on span "[PERSON_NAME] - [GEOGRAPHIC_DATA] Apartments - Exteriors" at bounding box center [666, 457] width 175 height 8
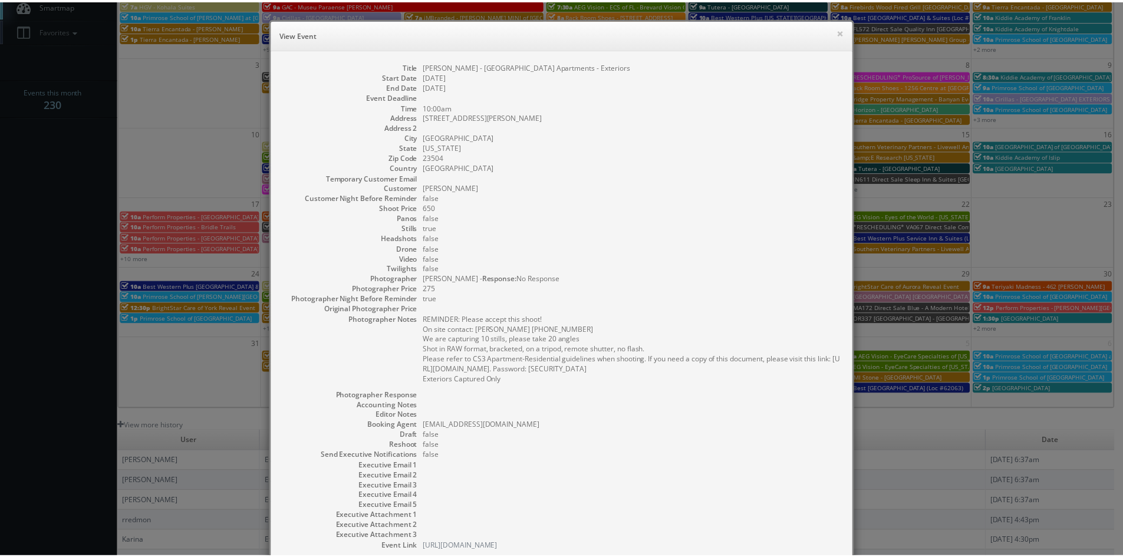
scroll to position [59, 0]
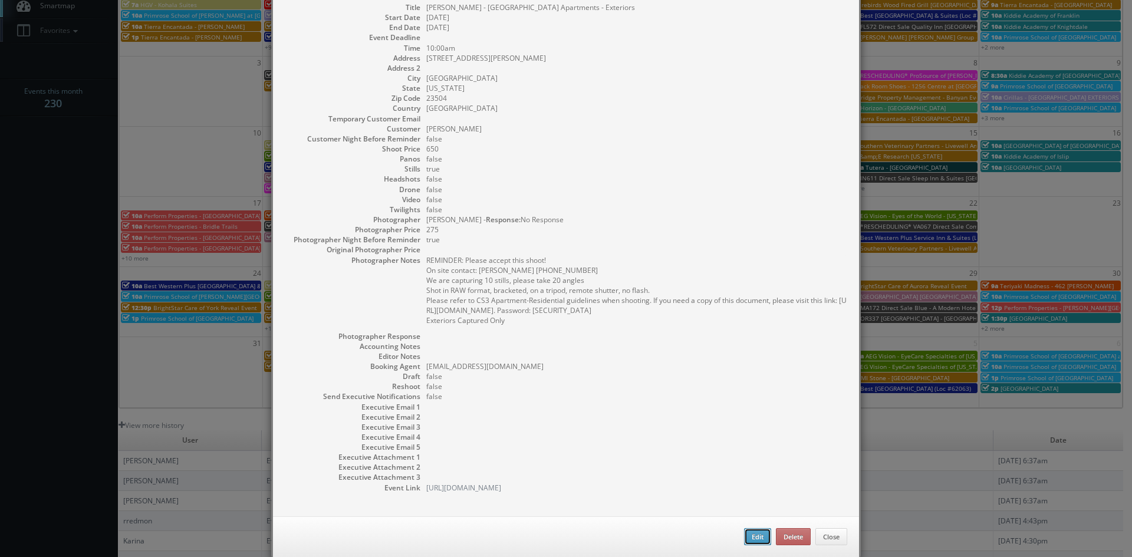
click at [758, 535] on button "Edit" at bounding box center [757, 537] width 27 height 18
type input "[PERSON_NAME] - [GEOGRAPHIC_DATA] Apartments - Exteriors"
type input "[STREET_ADDRESS][PERSON_NAME]"
type input "[GEOGRAPHIC_DATA]"
type input "23504"
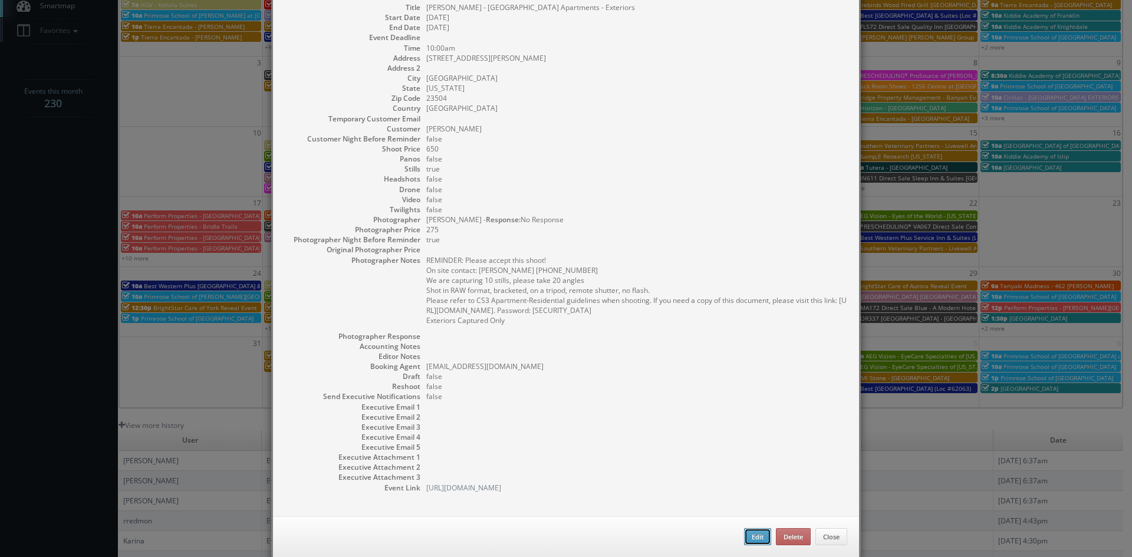
type input "650"
checkbox input "true"
type input "[DATE]"
type input "10:00am"
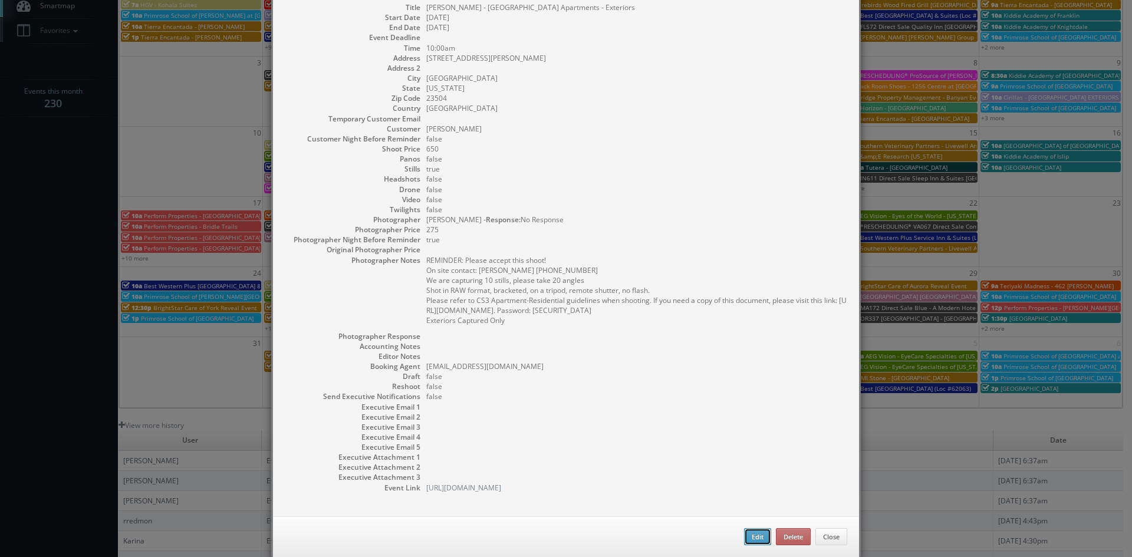
checkbox input "true"
type textarea "REMINDER: Please accept this shoot! On site contact: [PERSON_NAME] [PHONE_NUMBE…"
type input "275"
select select "[US_STATE]"
select select "[EMAIL_ADDRESS][DOMAIN_NAME]"
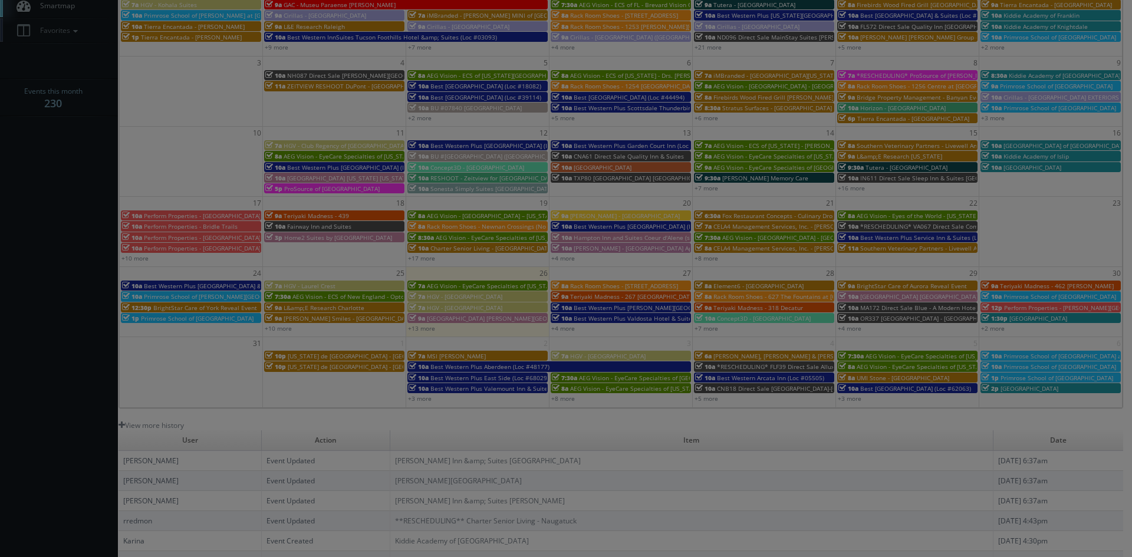
select select "[EMAIL_ADDRESS][DOMAIN_NAME]"
type input "650"
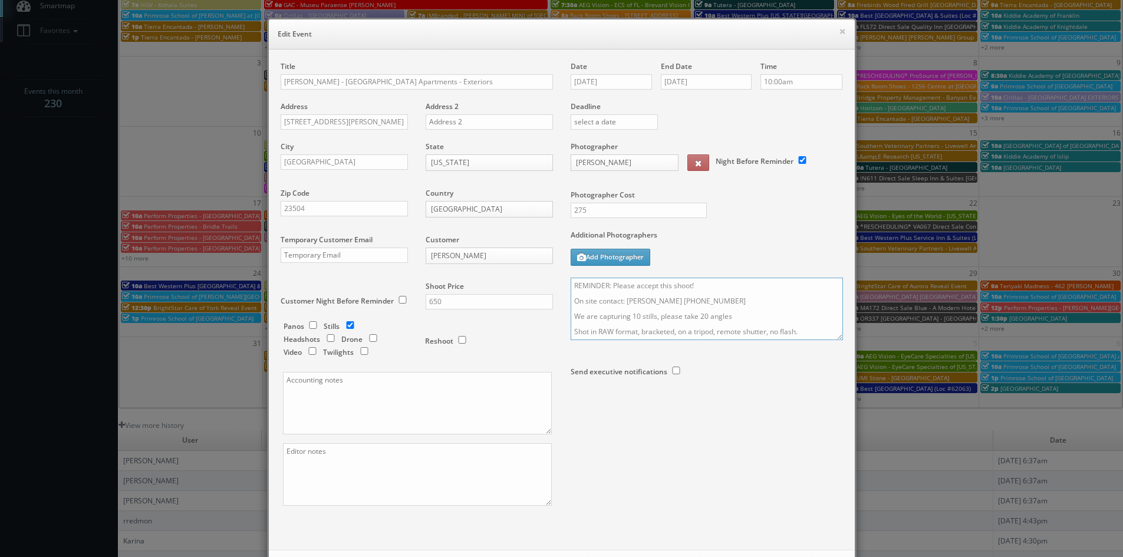
click at [723, 289] on textarea "REMINDER: Please accept this shoot! On site contact: [PERSON_NAME] [PHONE_NUMBE…" at bounding box center [706, 309] width 272 height 62
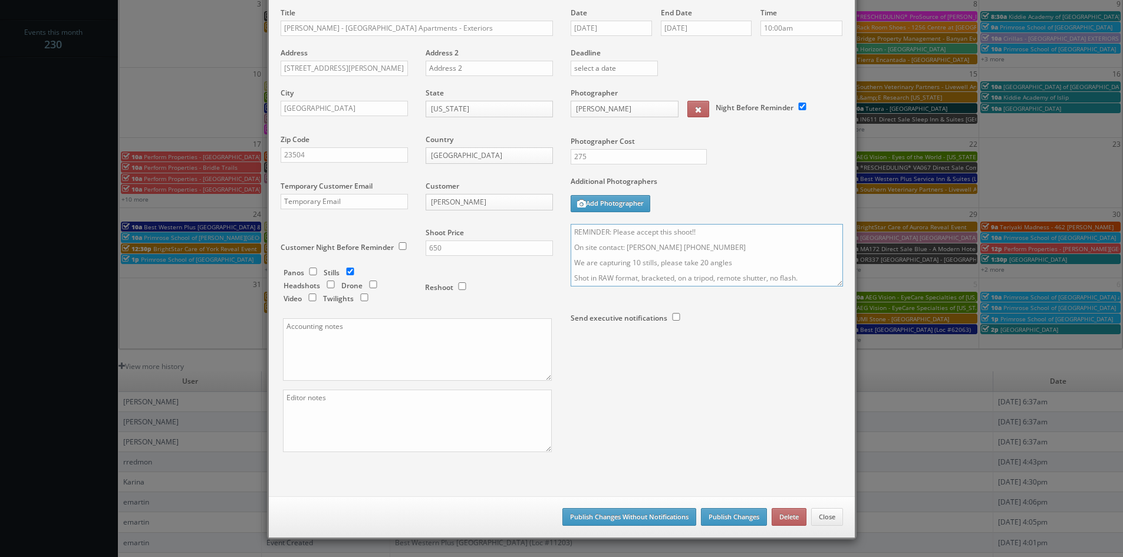
scroll to position [212, 0]
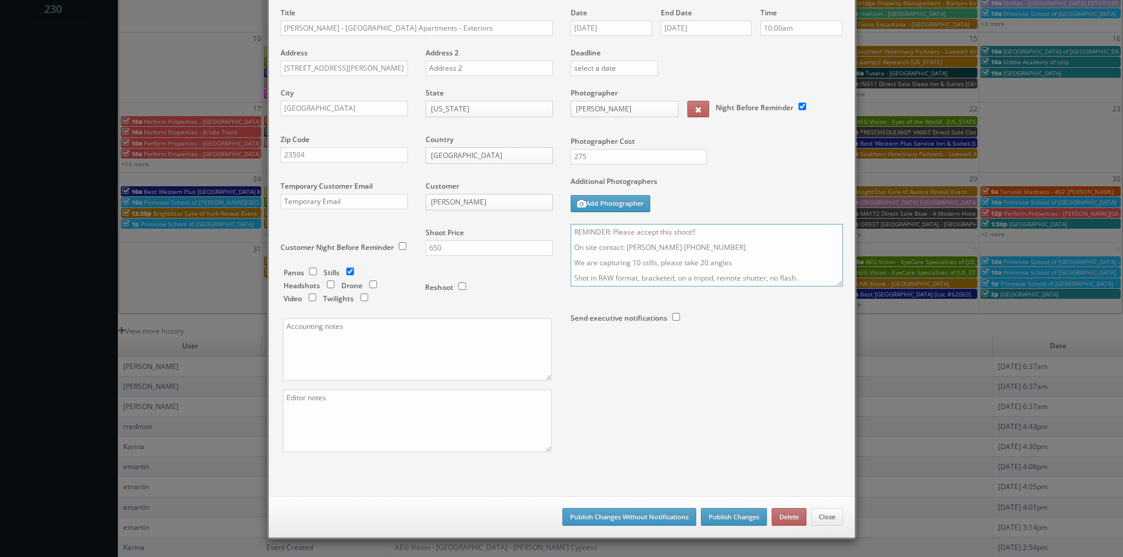
type textarea "REMINDER: Please accept this shoot!! On site contact: [PERSON_NAME] [PHONE_NUMB…"
click at [733, 515] on button "Publish Changes" at bounding box center [734, 517] width 66 height 18
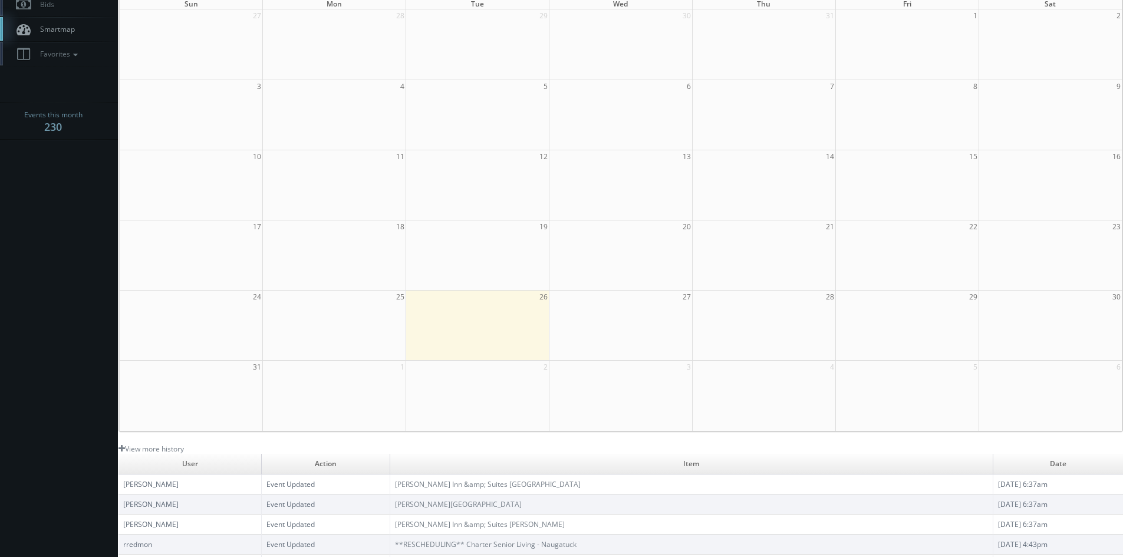
scroll to position [0, 0]
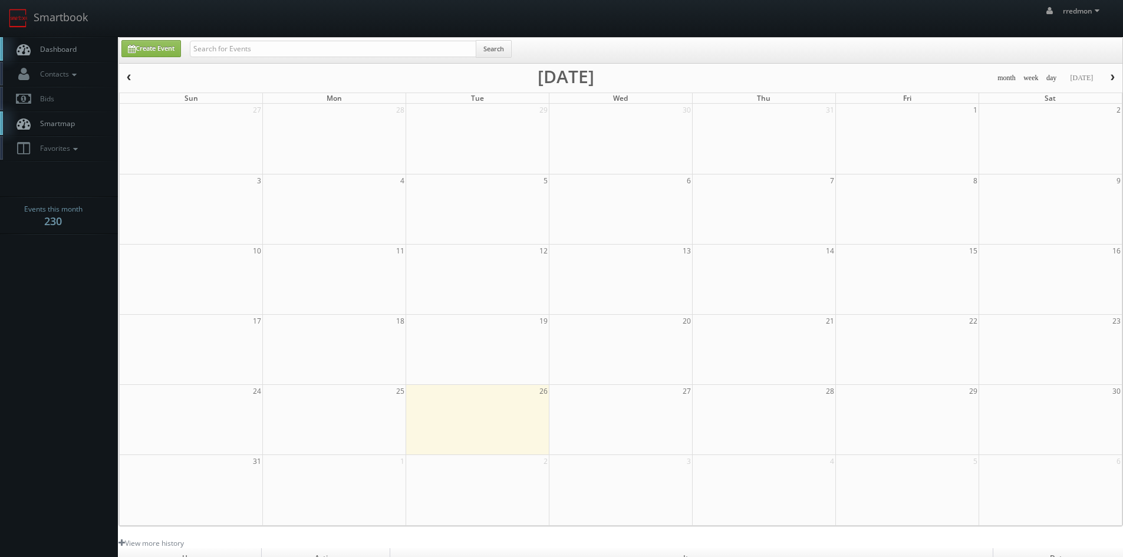
click at [74, 48] on span "Dashboard" at bounding box center [55, 49] width 42 height 10
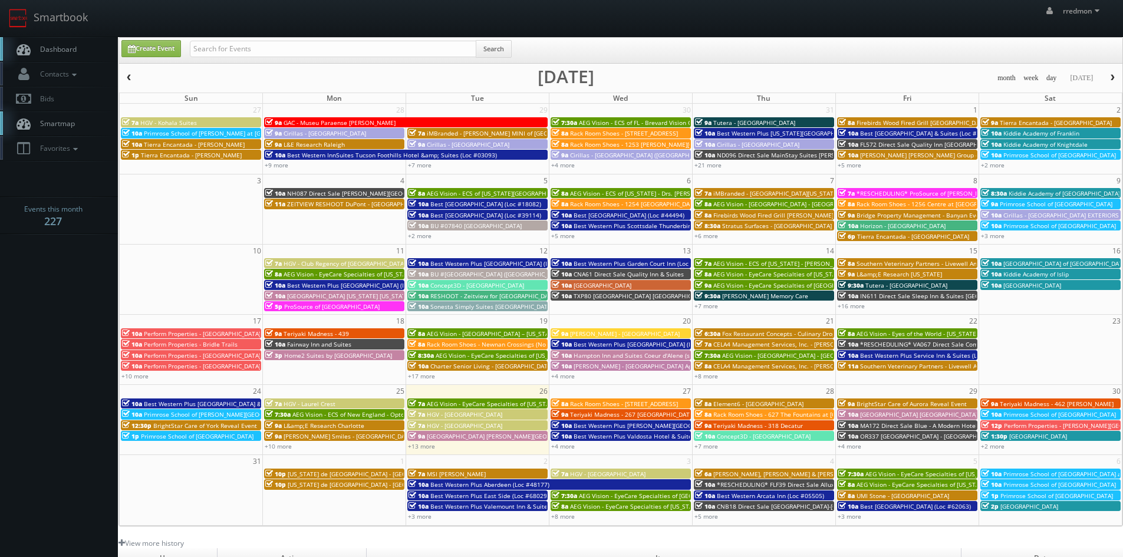
scroll to position [59, 0]
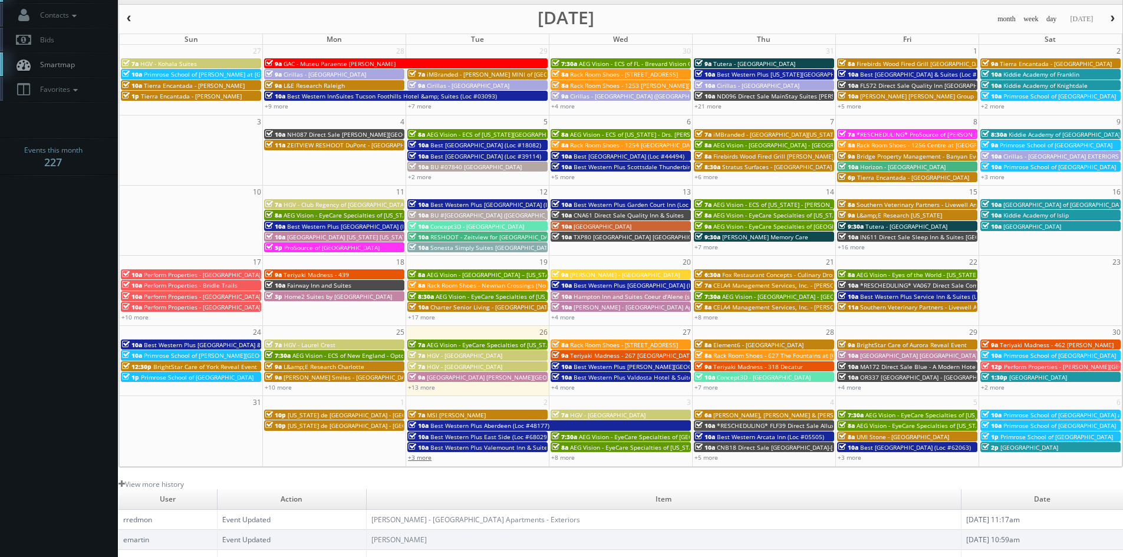
click at [423, 459] on link "+3 more" at bounding box center [420, 457] width 24 height 8
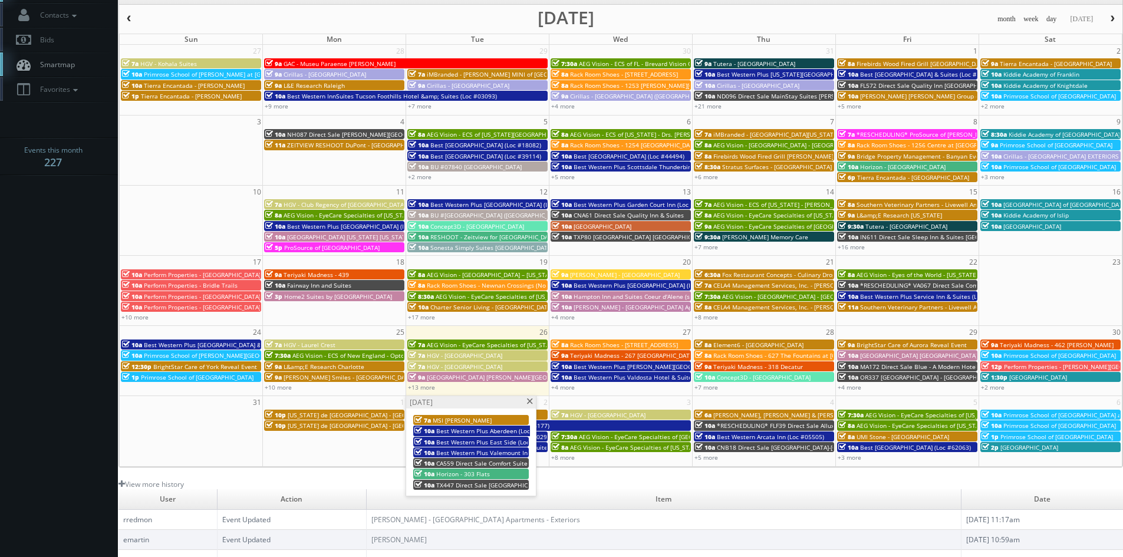
click at [532, 399] on span at bounding box center [530, 401] width 8 height 6
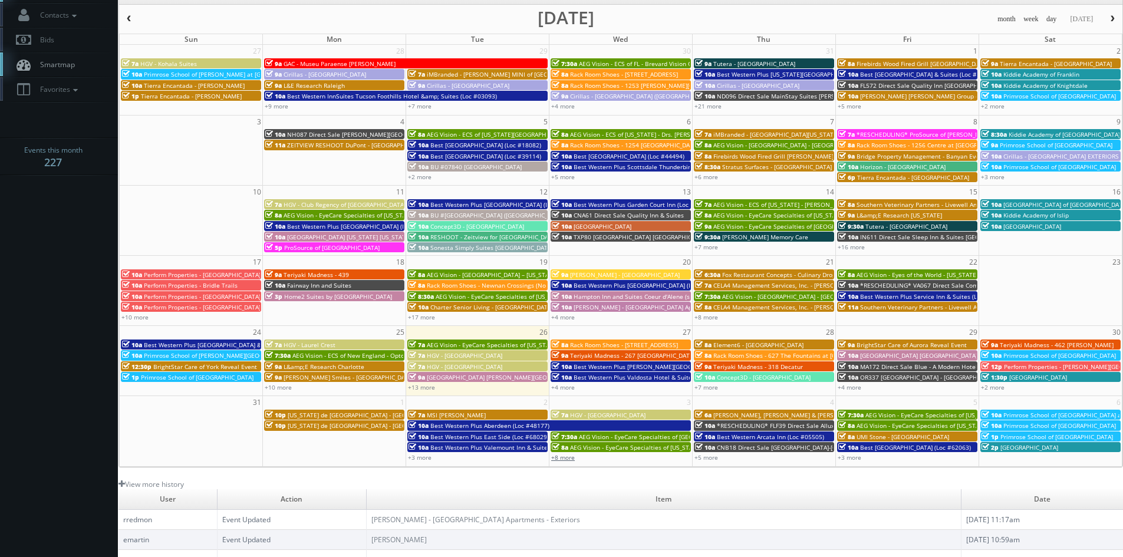
click at [562, 460] on link "+8 more" at bounding box center [563, 457] width 24 height 8
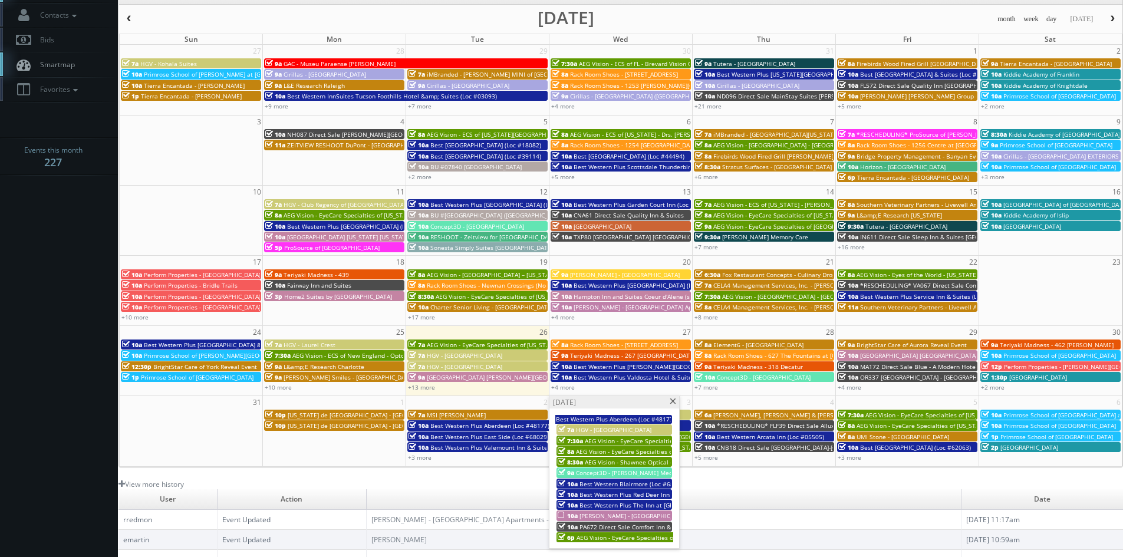
click at [672, 403] on span at bounding box center [673, 401] width 8 height 6
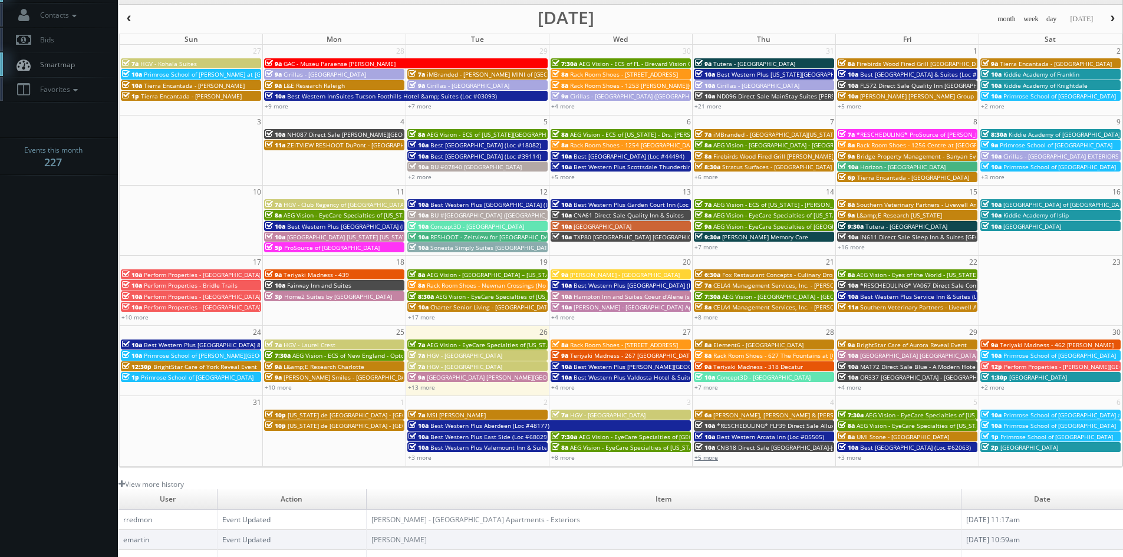
click at [708, 457] on link "+5 more" at bounding box center [706, 457] width 24 height 8
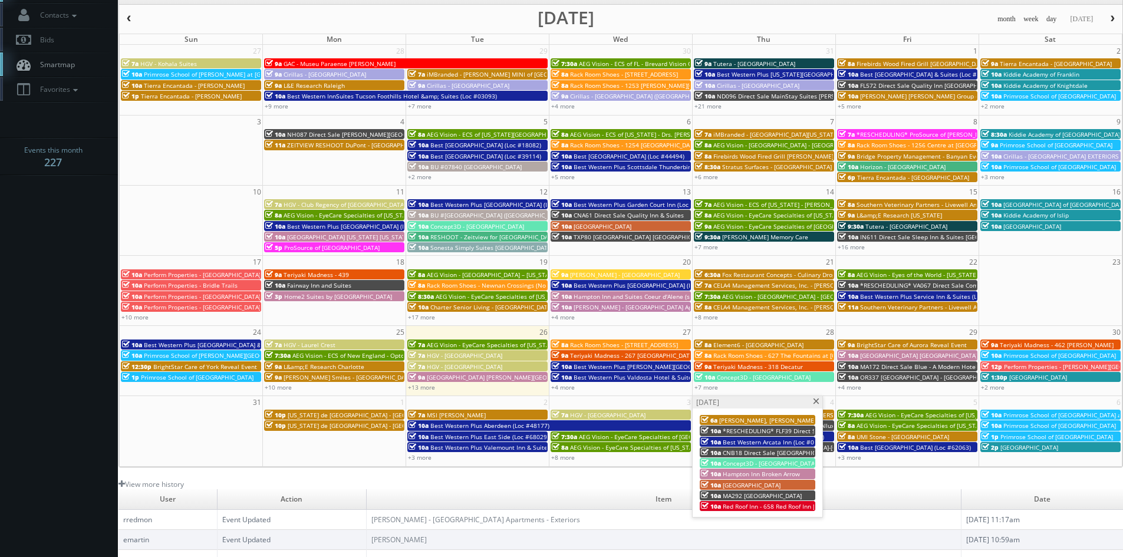
click at [815, 402] on span at bounding box center [816, 401] width 8 height 6
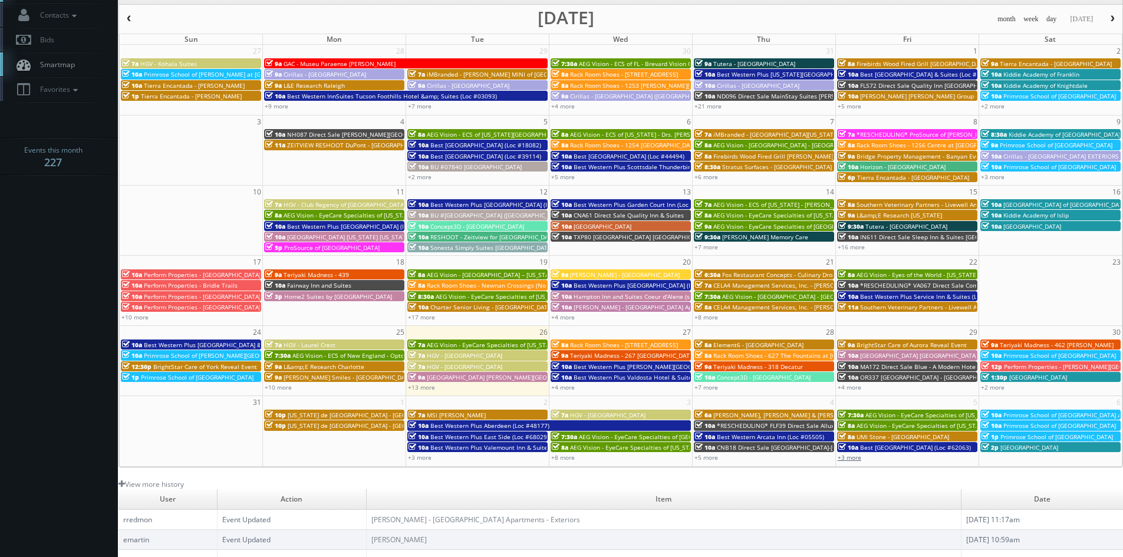
click at [855, 458] on link "+3 more" at bounding box center [849, 457] width 24 height 8
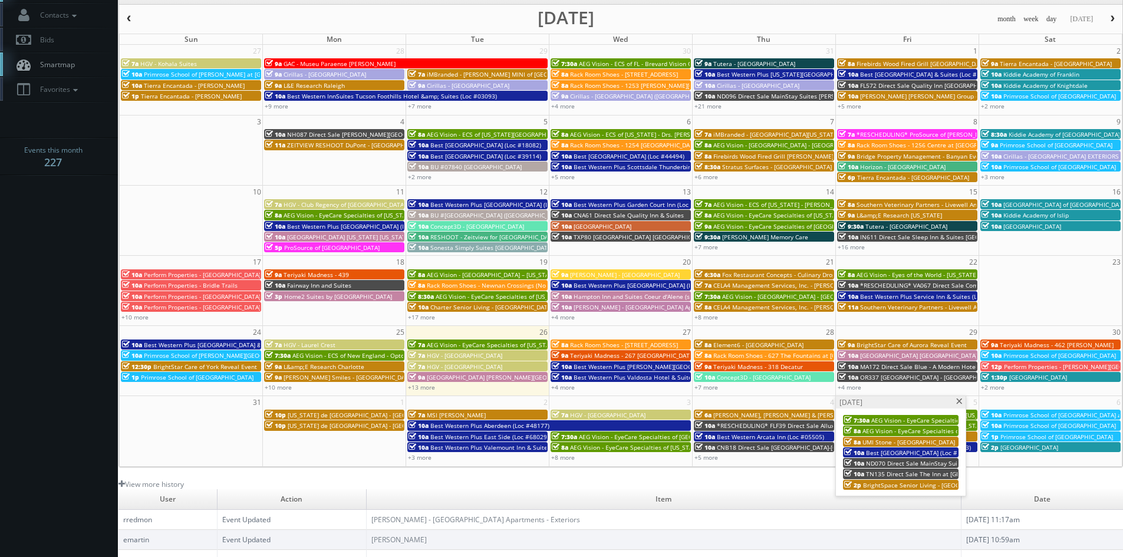
click at [957, 401] on span at bounding box center [959, 401] width 8 height 6
